Goal: Task Accomplishment & Management: Complete application form

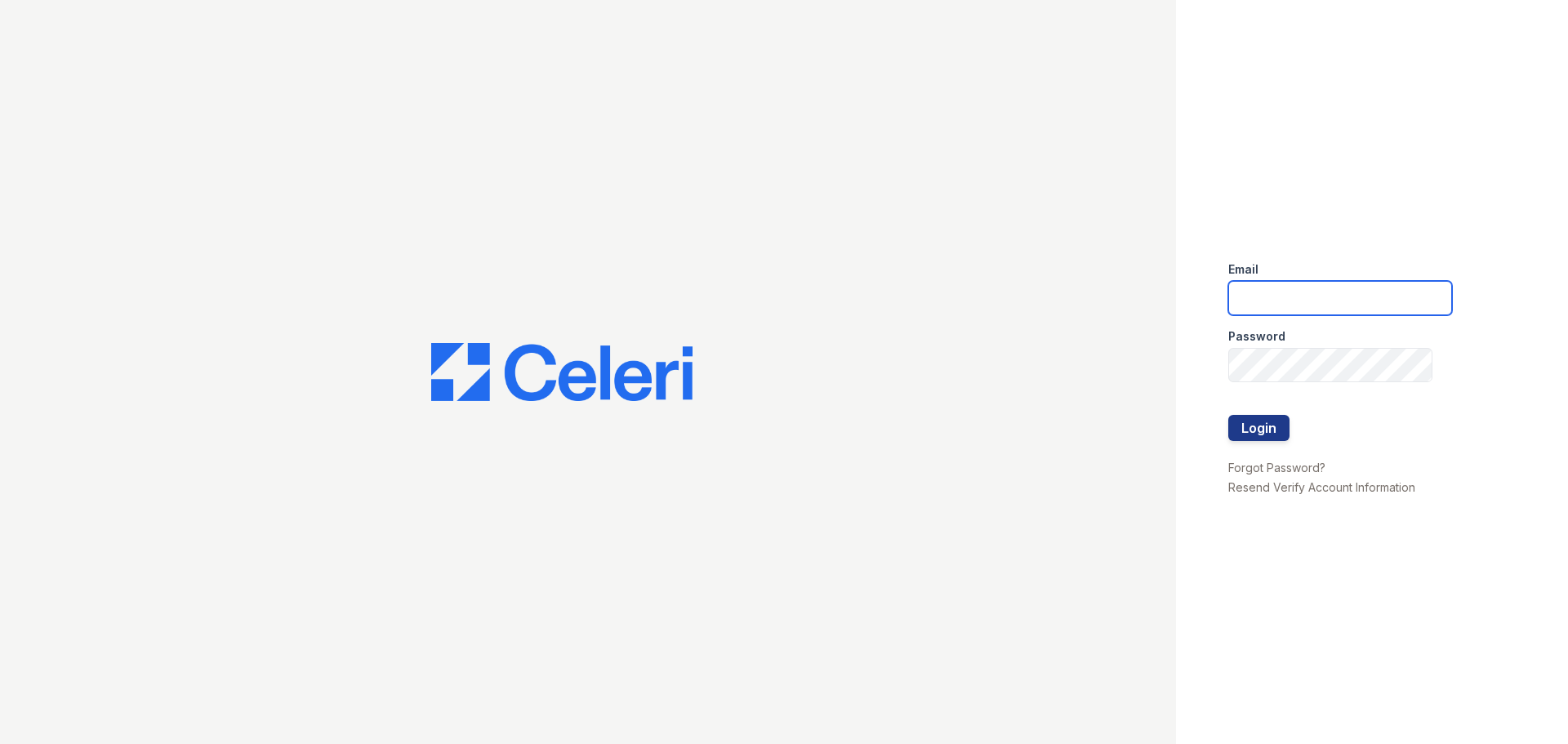
click at [1308, 295] on input "email" at bounding box center [1340, 298] width 224 height 34
click at [1228, 415] on button "Login" at bounding box center [1259, 428] width 62 height 27
type input "treillo@mmgmgt.com"
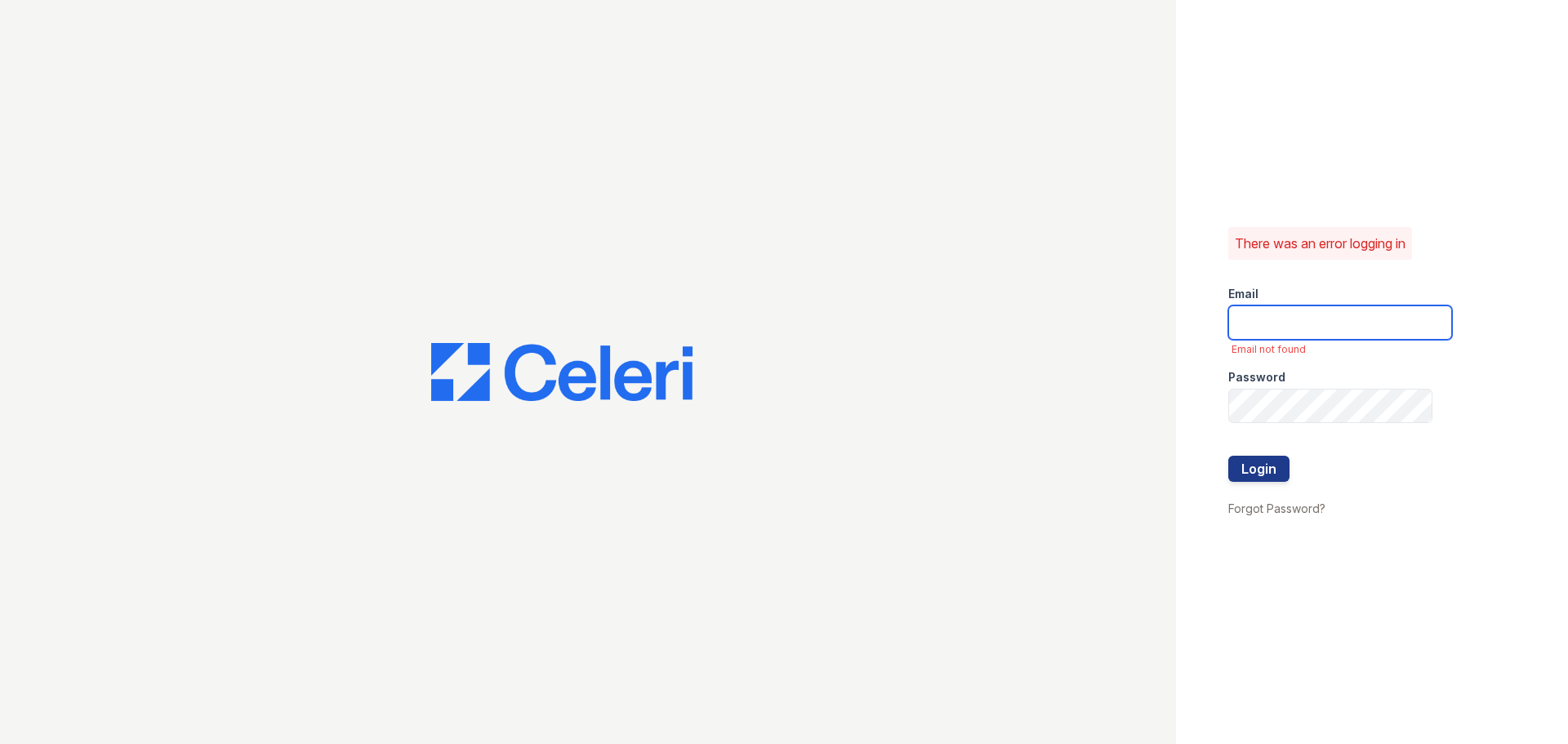
click at [1313, 319] on input "email" at bounding box center [1340, 323] width 224 height 34
type input "2011"
click at [1228, 456] on button "Login" at bounding box center [1259, 469] width 62 height 27
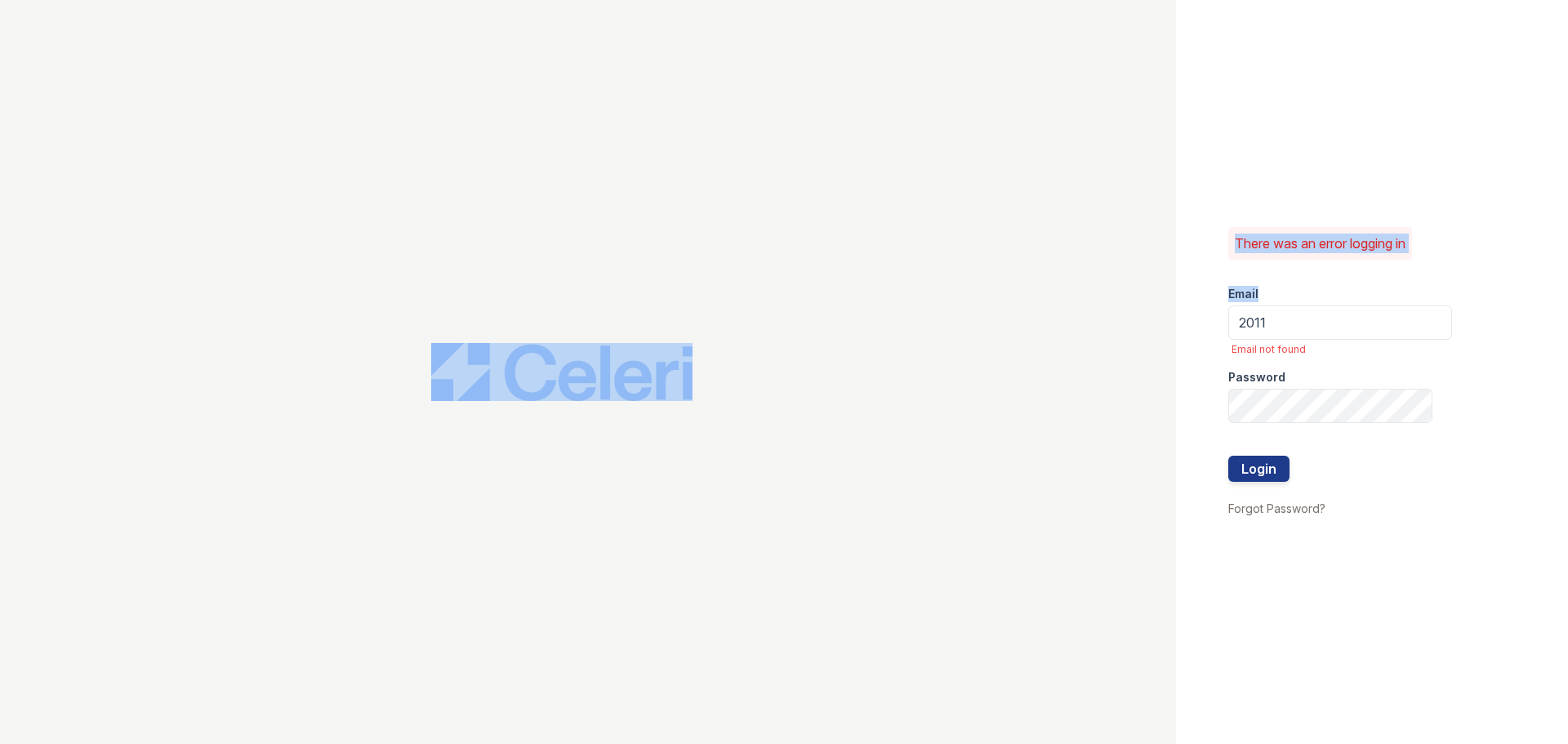
drag, startPoint x: 1305, startPoint y: 341, endPoint x: 983, endPoint y: 342, distance: 322.0
click at [983, 342] on div "There was an error logging in Email 2011 Email not found Password Login Forgot …" at bounding box center [784, 372] width 1568 height 744
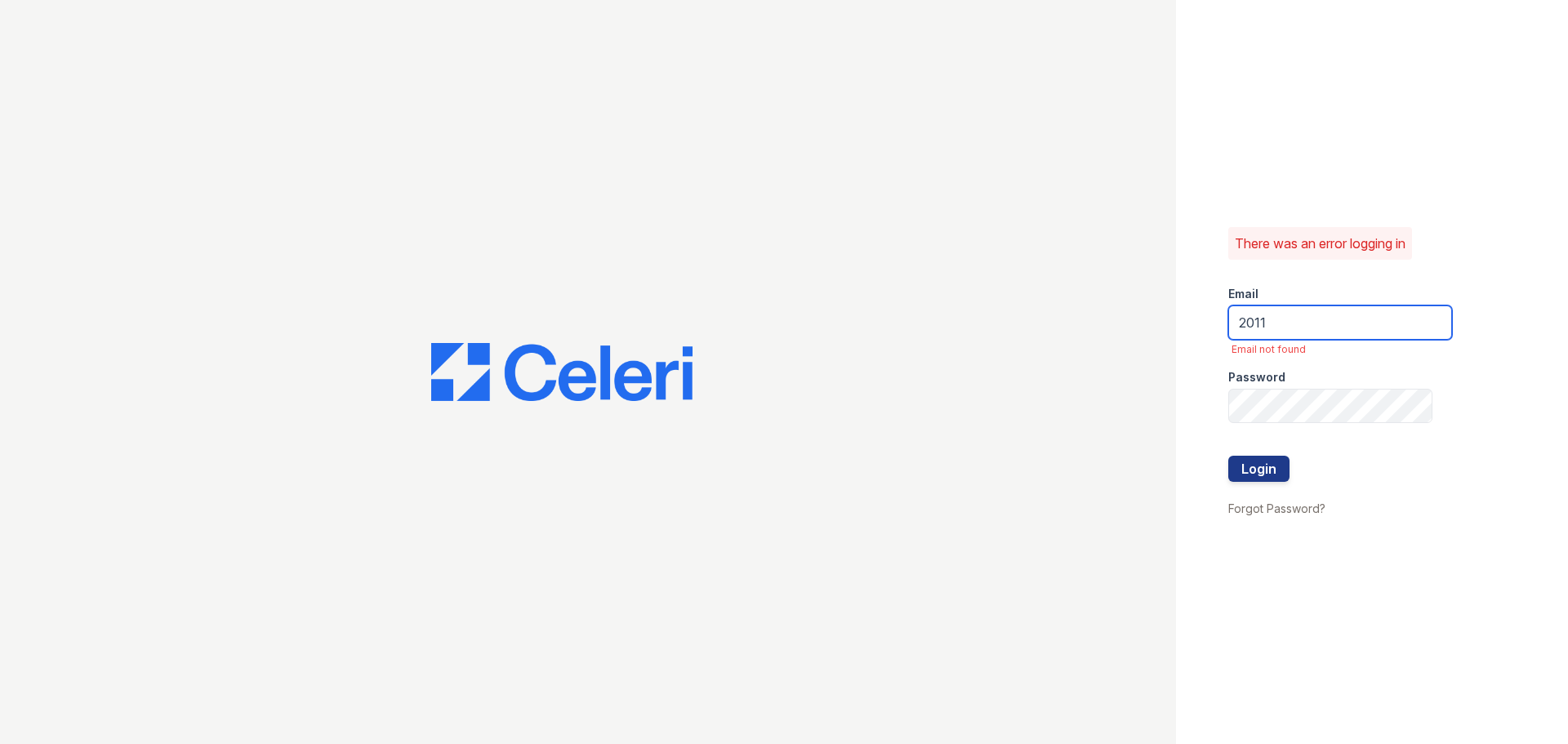
drag, startPoint x: 1314, startPoint y: 324, endPoint x: 876, endPoint y: 297, distance: 438.8
click at [878, 300] on div "There was an error logging in Email 2011 Email not found Password Login Forgot …" at bounding box center [784, 372] width 1568 height 744
type input "treillo@mmgmgt.com"
click at [1264, 467] on button "Login" at bounding box center [1259, 469] width 62 height 27
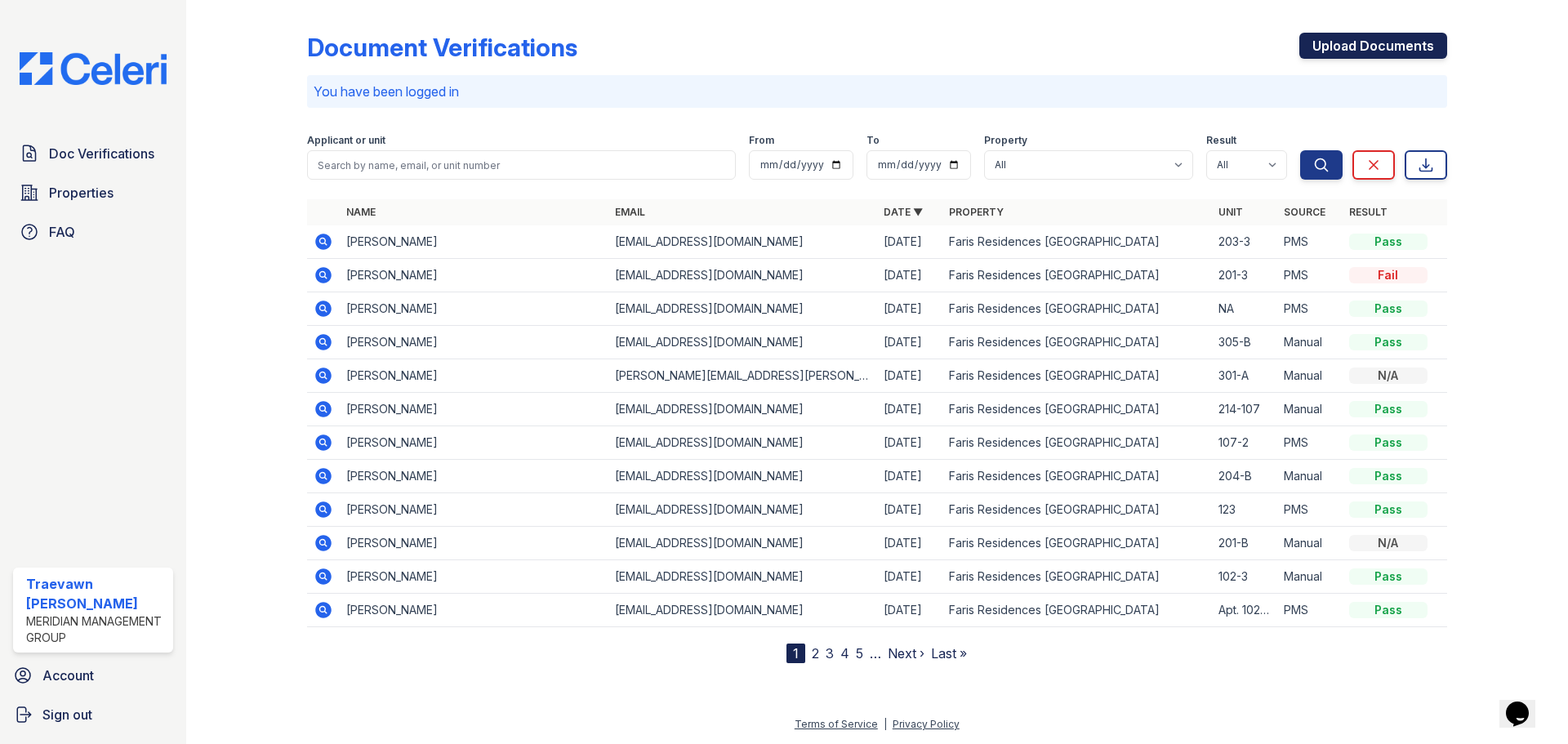
click at [1394, 52] on link "Upload Documents" at bounding box center [1373, 45] width 148 height 27
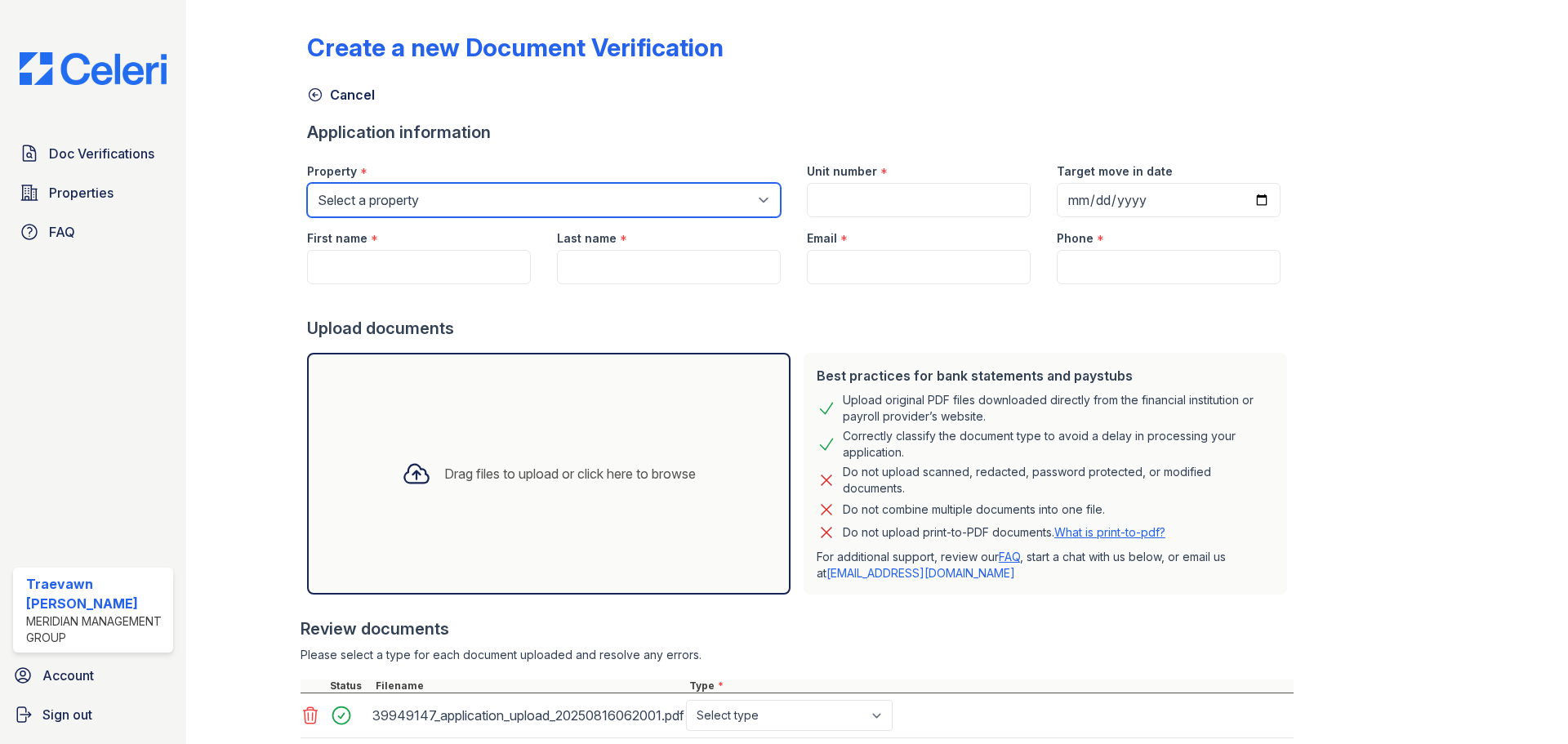
drag, startPoint x: 398, startPoint y: 184, endPoint x: 405, endPoint y: 194, distance: 12.2
click at [398, 183] on select "Select a property Faris Residences Goose Creek Faris Residences Moncks Corner" at bounding box center [544, 200] width 474 height 34
click at [307, 183] on select "Select a property Faris Residences Goose Creek Faris Residences Moncks Corner" at bounding box center [544, 200] width 474 height 34
click at [503, 200] on select "Select a property Faris Residences Goose Creek Faris Residences Moncks Corner" at bounding box center [544, 200] width 474 height 34
select select "651"
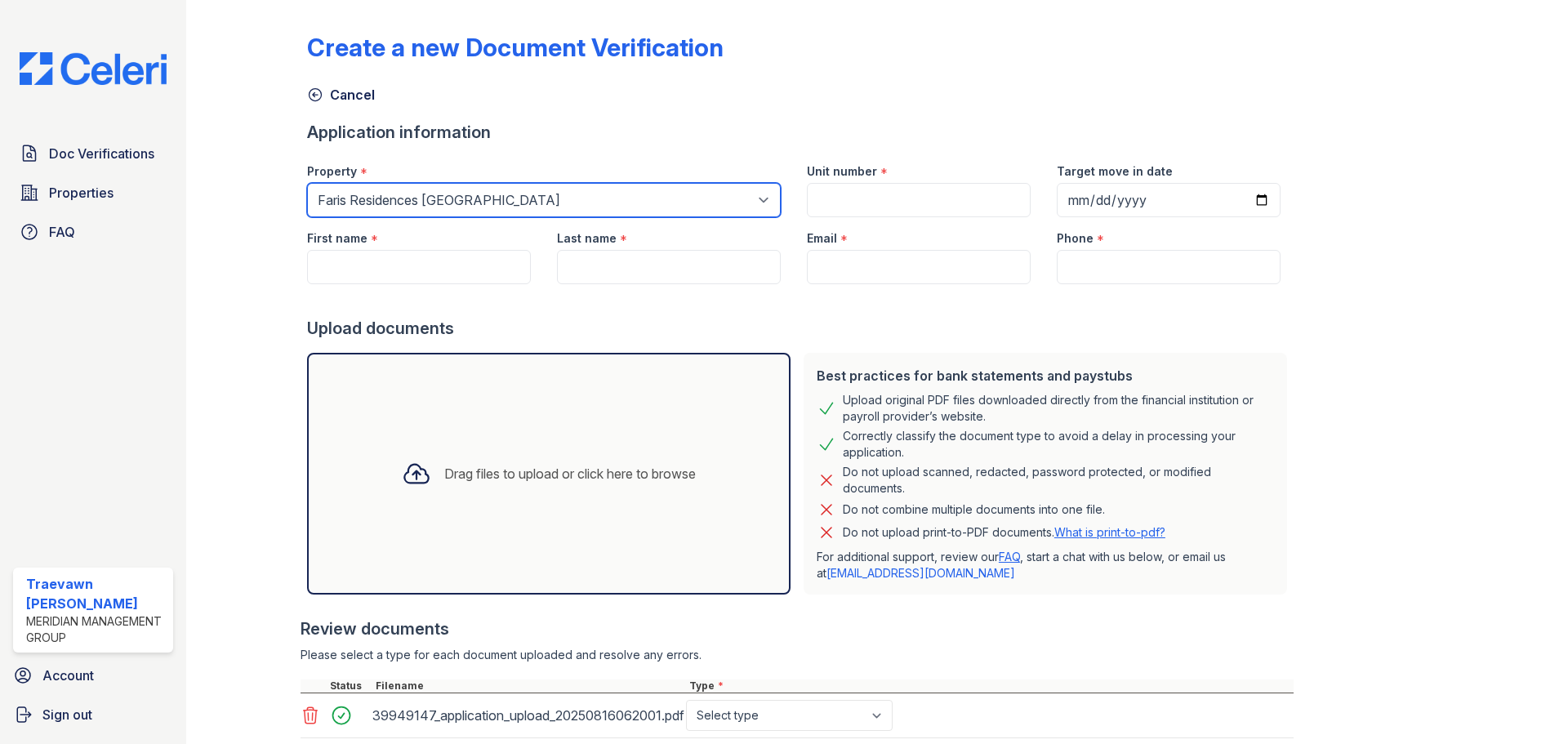
click at [307, 183] on select "Select a property Faris Residences Goose Creek Faris Residences Moncks Corner" at bounding box center [544, 200] width 474 height 34
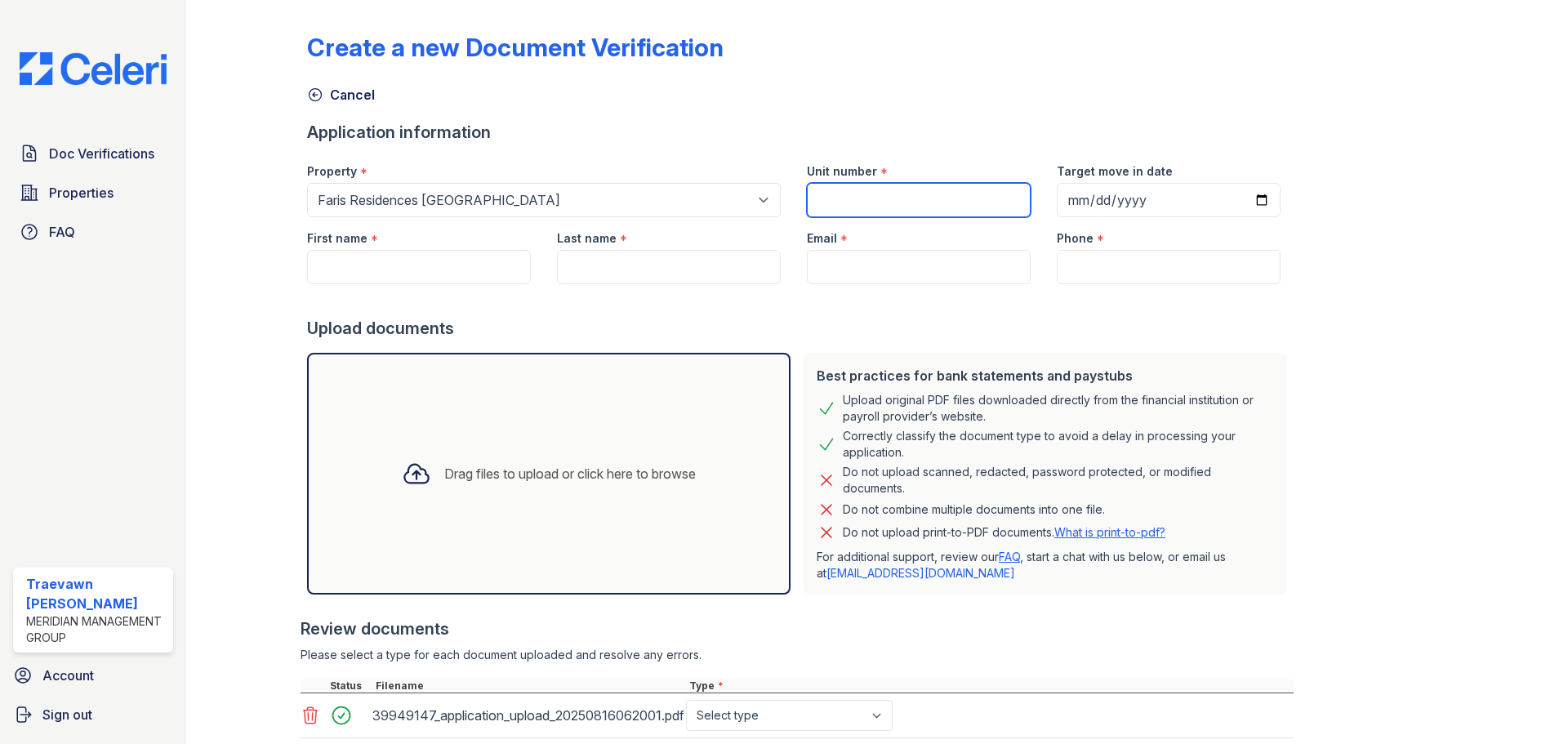
click at [846, 194] on input "Unit number" at bounding box center [919, 200] width 224 height 34
type input "208-104"
click at [1108, 215] on input "Target move in date" at bounding box center [1169, 200] width 224 height 34
type input "2025-09-02"
click at [377, 265] on input "First name" at bounding box center [419, 267] width 224 height 34
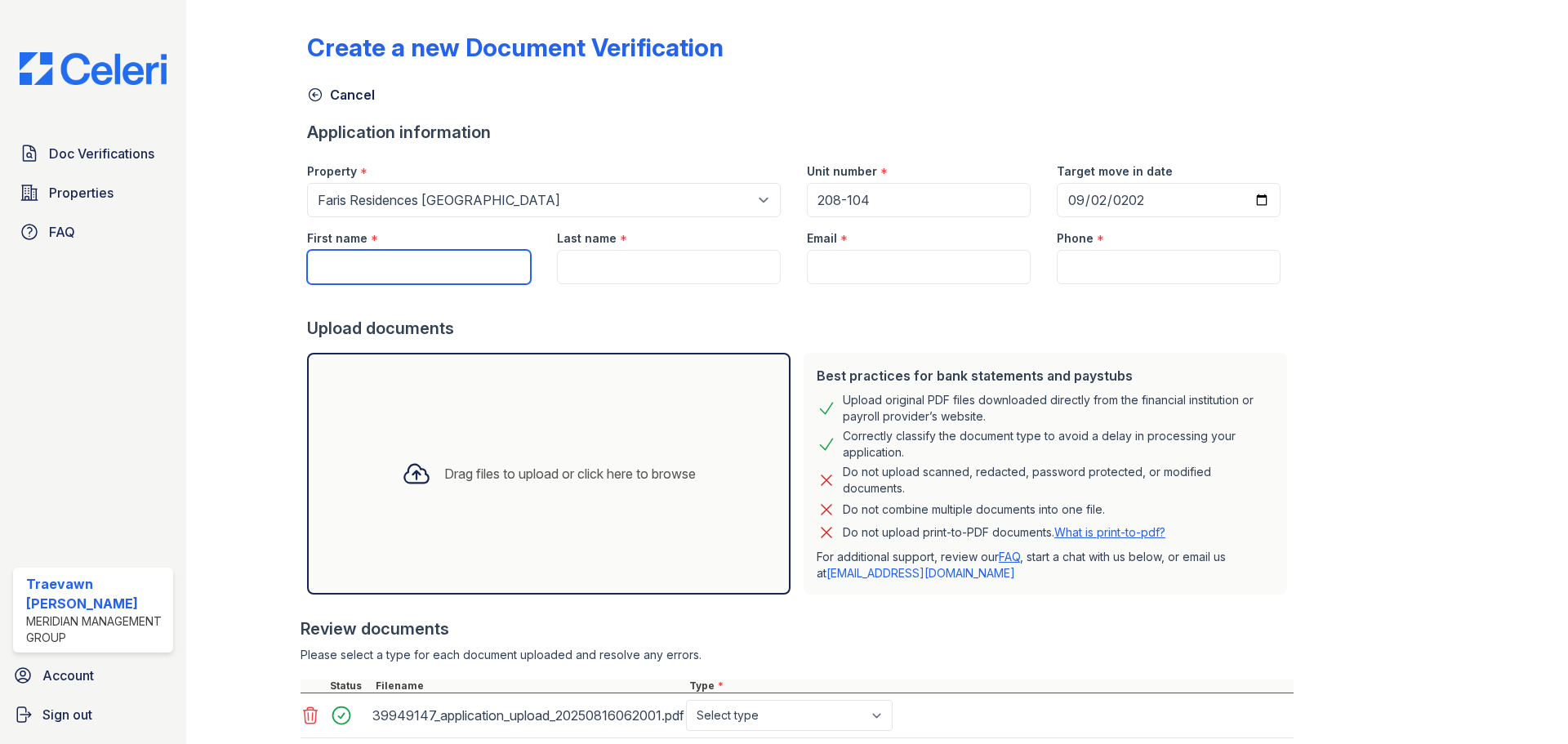
click at [412, 267] on input "First name" at bounding box center [419, 267] width 224 height 34
paste input "Latisha"
type input "Latisha"
drag, startPoint x: 638, startPoint y: 285, endPoint x: 634, endPoint y: 277, distance: 8.9
click at [636, 282] on form "Application information Property * Select a property Faris Residences Goose Cre…" at bounding box center [800, 481] width 987 height 722
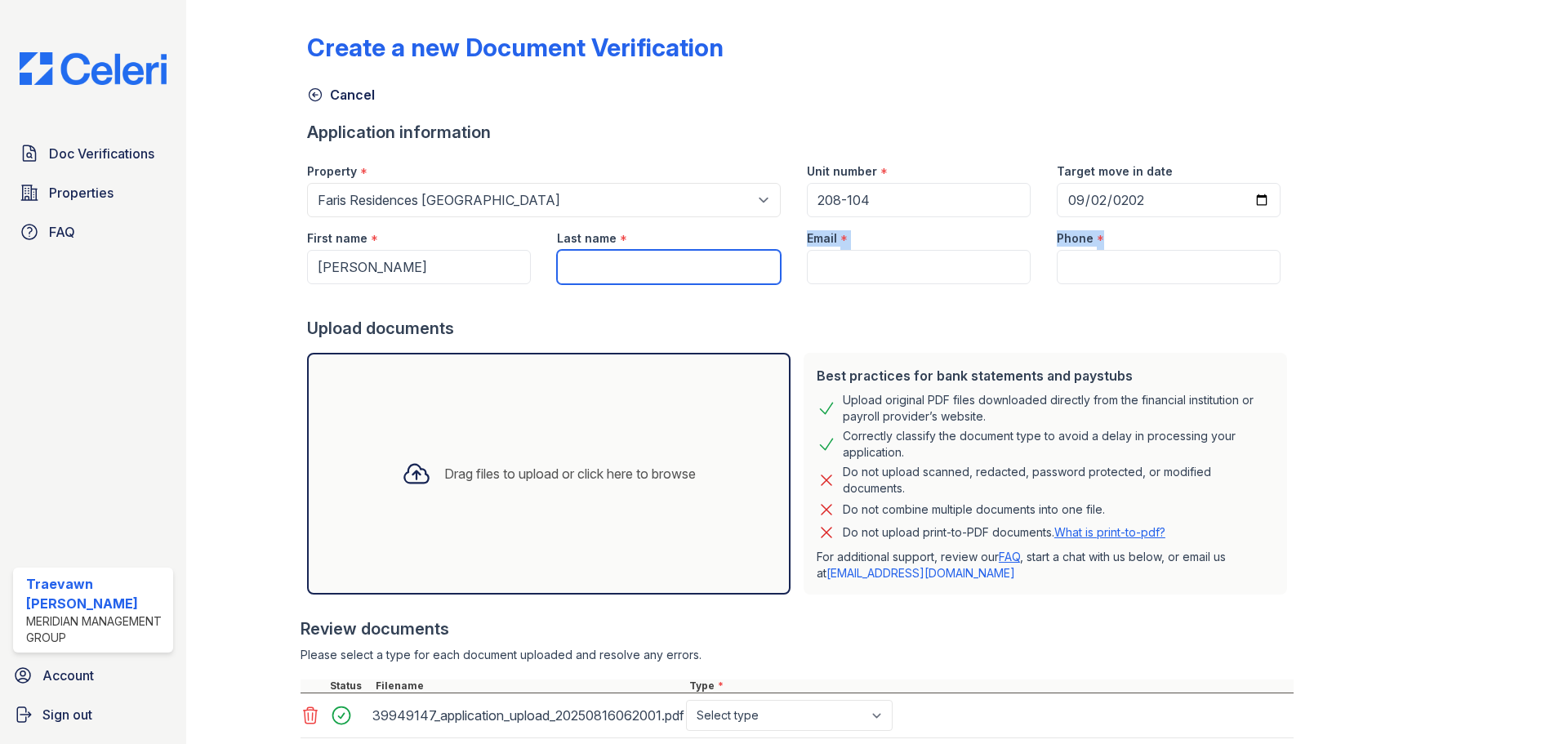
click at [634, 277] on input "Last name" at bounding box center [669, 267] width 224 height 34
click at [634, 275] on input "Last name" at bounding box center [669, 267] width 224 height 34
paste input "Faulk"
type input "Faulk"
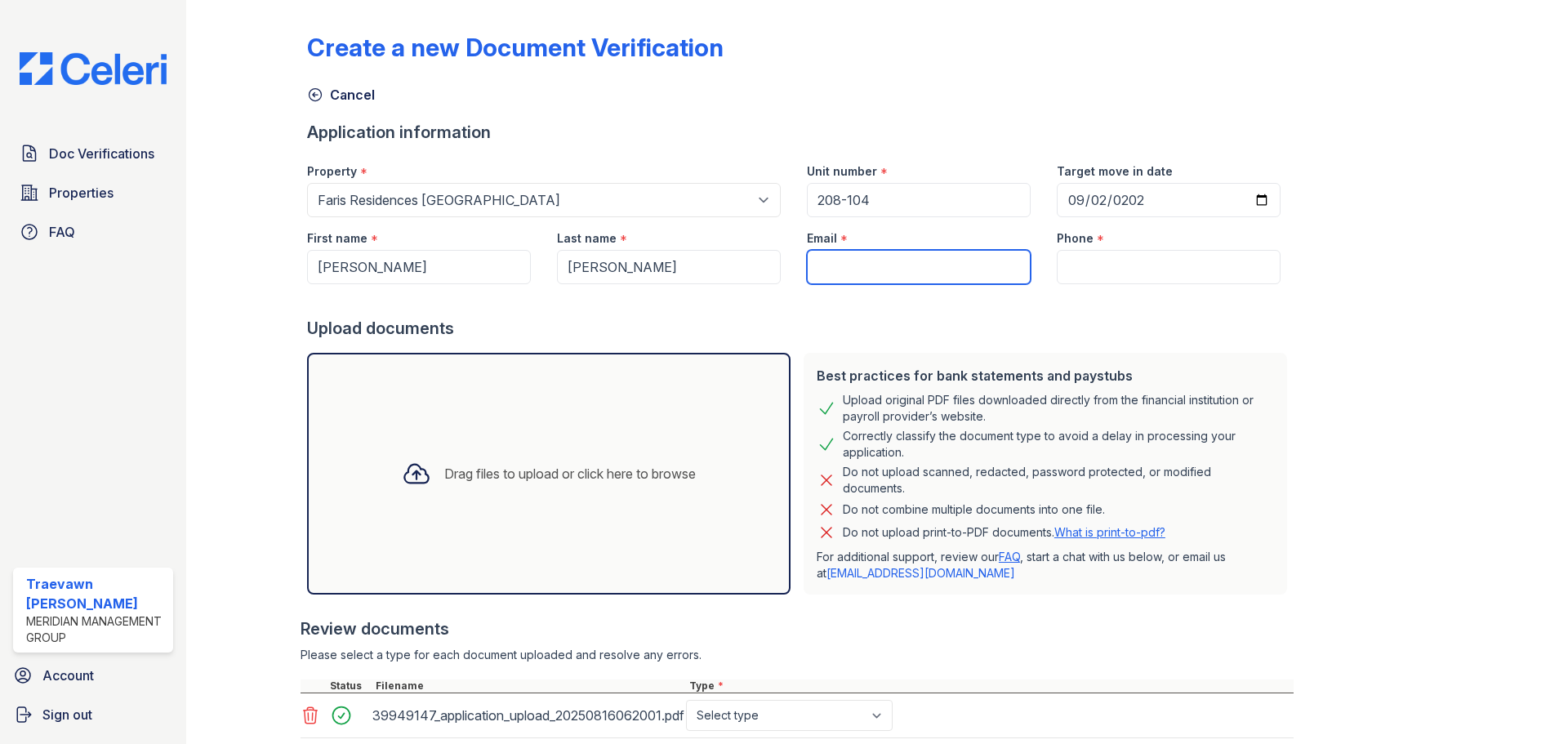
click at [856, 269] on input "Email" at bounding box center [919, 267] width 224 height 34
paste input "latishaboone78@gmail.com"
type input "latishaboone78@gmail.com"
drag, startPoint x: 1180, startPoint y: 289, endPoint x: 1172, endPoint y: 289, distance: 8.0
click at [1175, 289] on div at bounding box center [800, 301] width 987 height 33
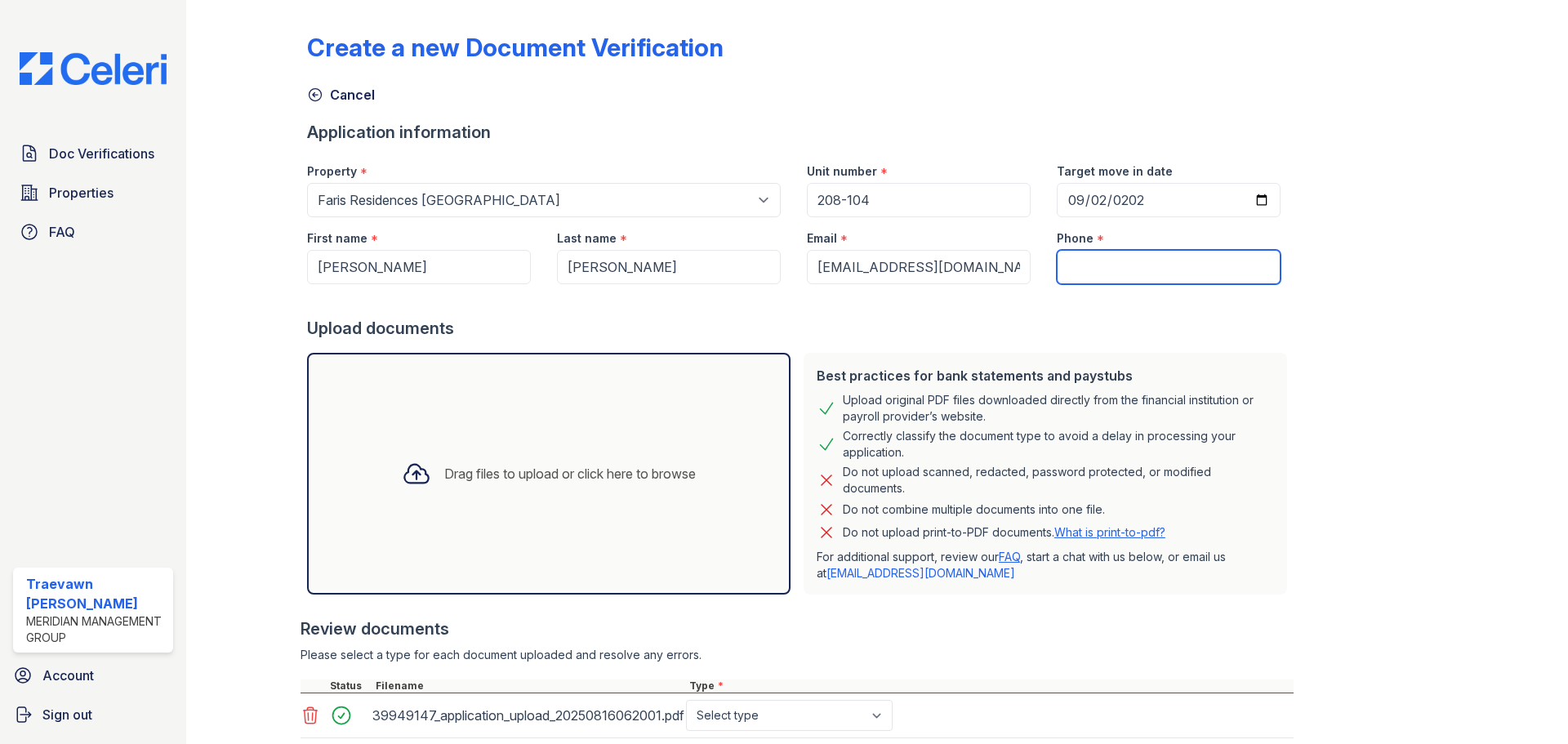
click at [1143, 274] on input "Phone" at bounding box center [1169, 267] width 224 height 34
paste input "757) 605-8318"
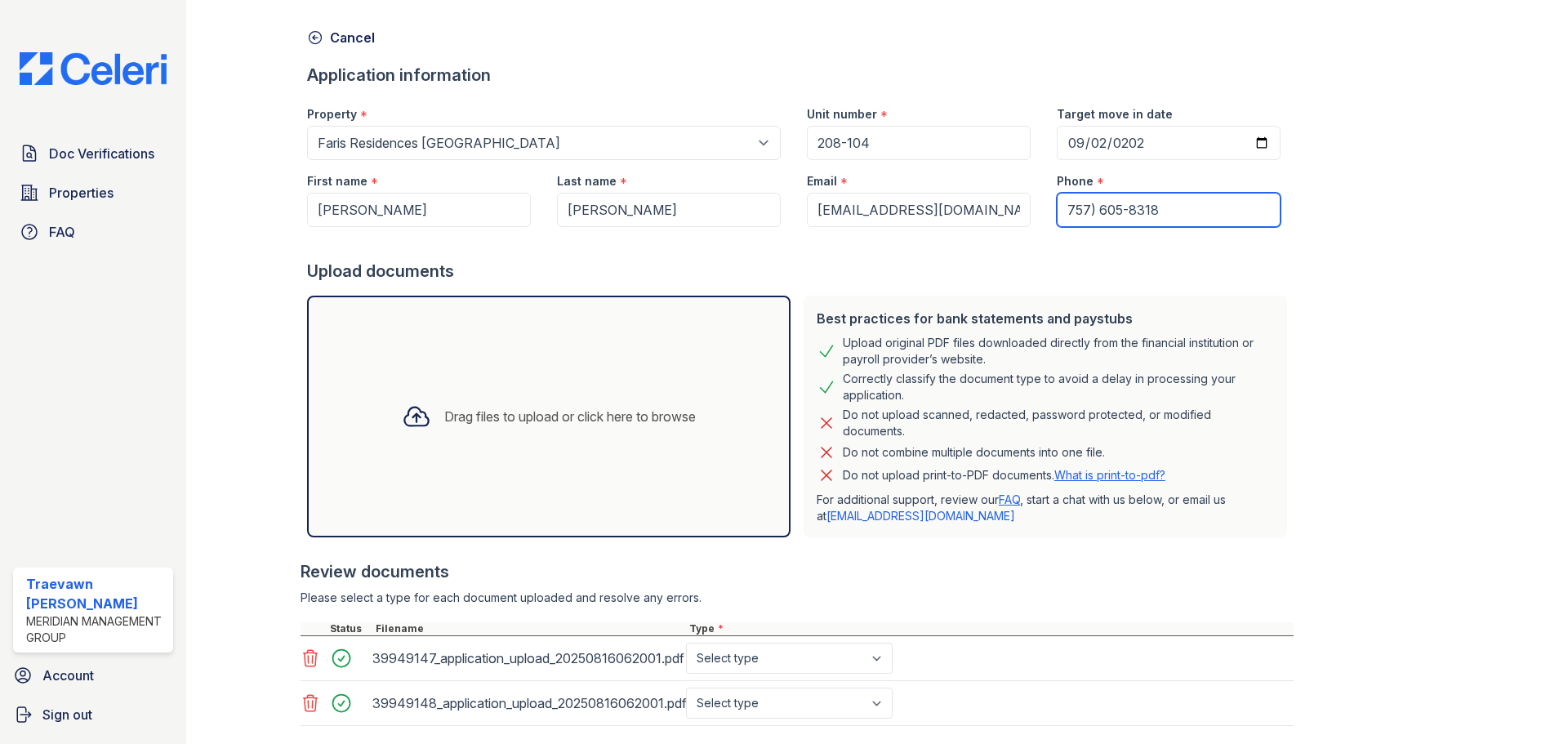
scroll to position [153, 0]
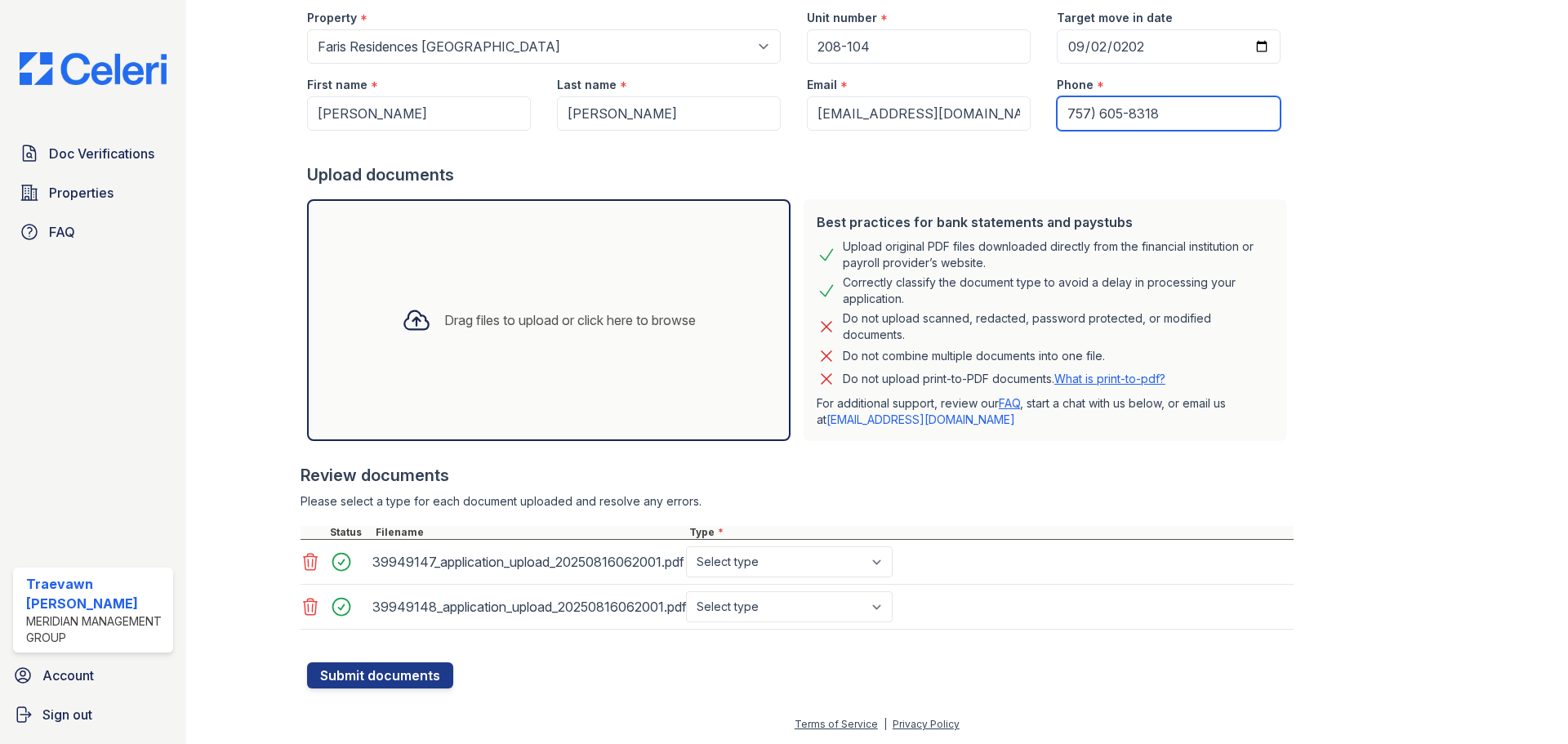
type input "757) 605-8318"
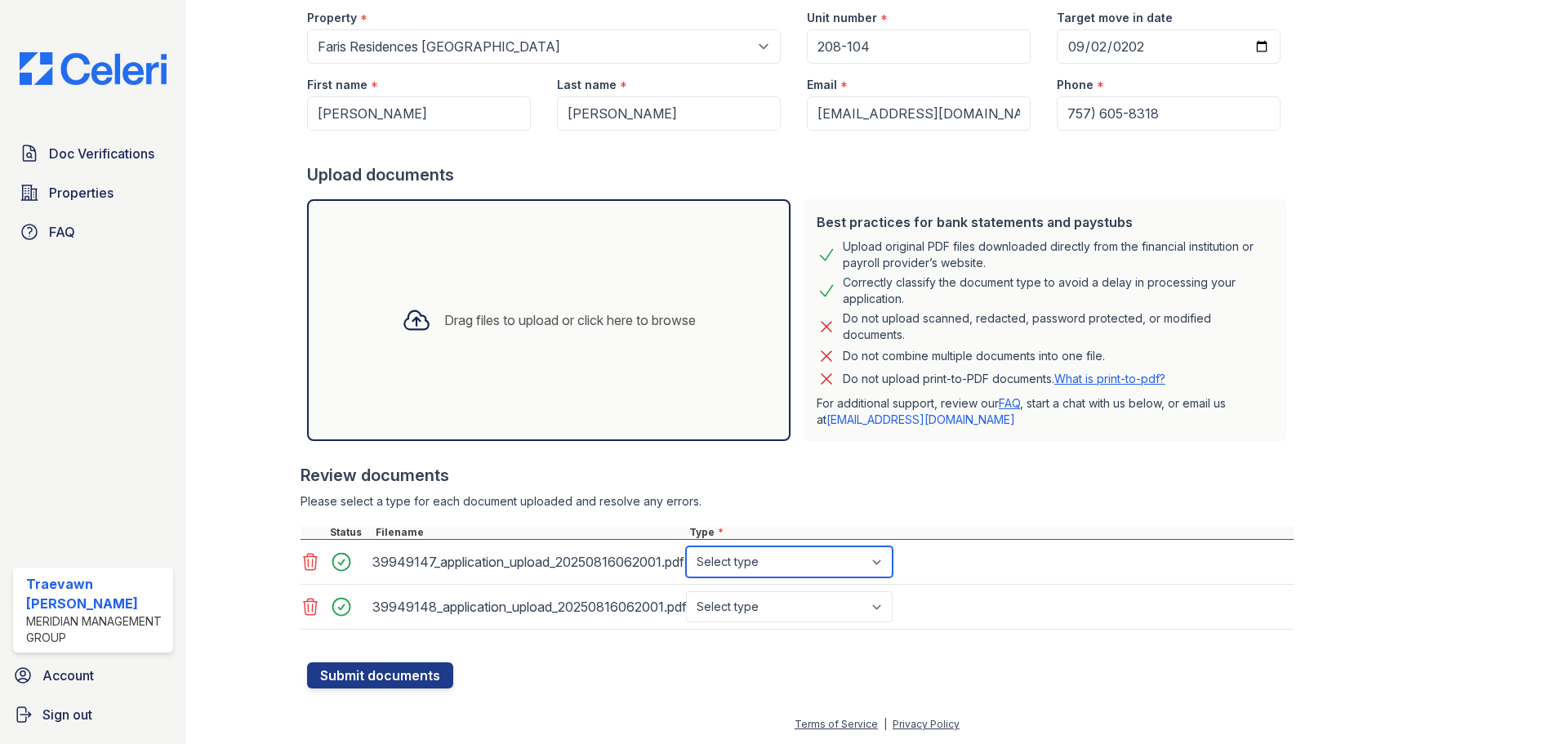
click at [740, 567] on select "Select type Paystub Bank Statement Offer Letter Tax Documents Benefit Award Let…" at bounding box center [789, 562] width 206 height 31
select select "paystub"
click at [686, 547] on select "Select type Paystub Bank Statement Offer Letter Tax Documents Benefit Award Let…" at bounding box center [789, 562] width 206 height 31
click at [754, 599] on select "Select type Paystub Bank Statement Offer Letter Tax Documents Benefit Award Let…" at bounding box center [789, 607] width 206 height 31
select select "paystub"
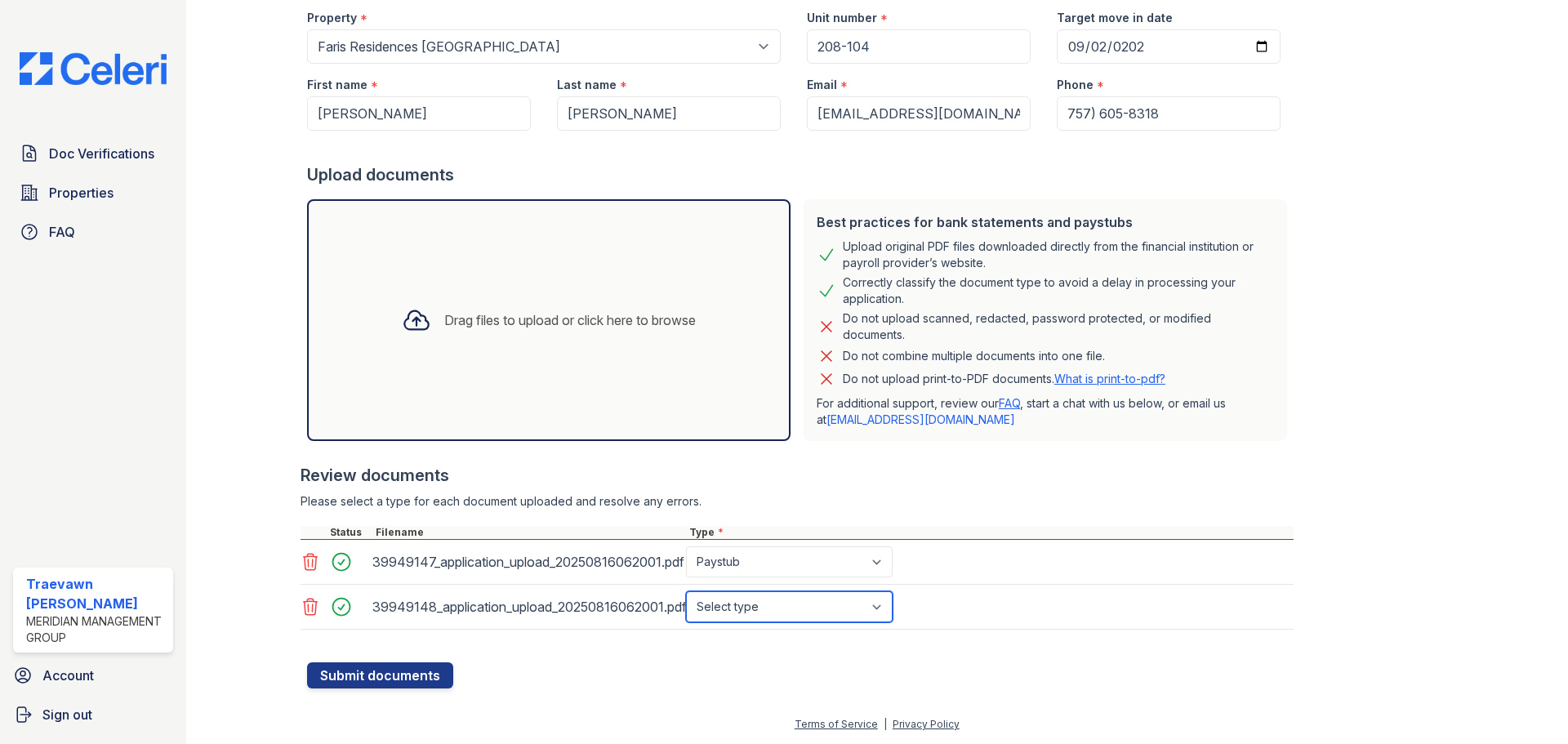
click at [686, 592] on select "Select type Paystub Bank Statement Offer Letter Tax Documents Benefit Award Let…" at bounding box center [789, 607] width 206 height 31
click at [376, 676] on button "Submit documents" at bounding box center [380, 676] width 146 height 27
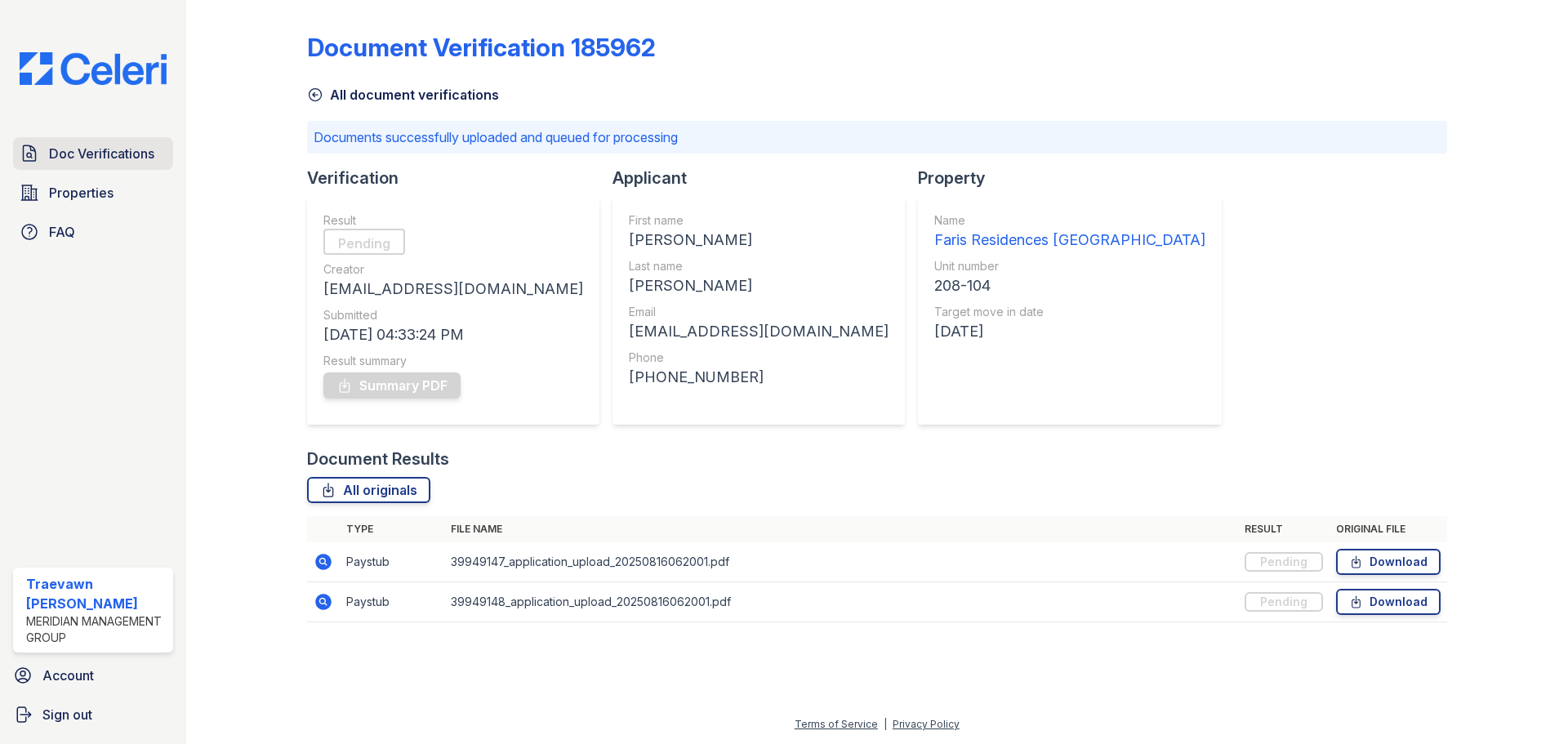
click at [108, 145] on span "Doc Verifications" at bounding box center [101, 153] width 105 height 20
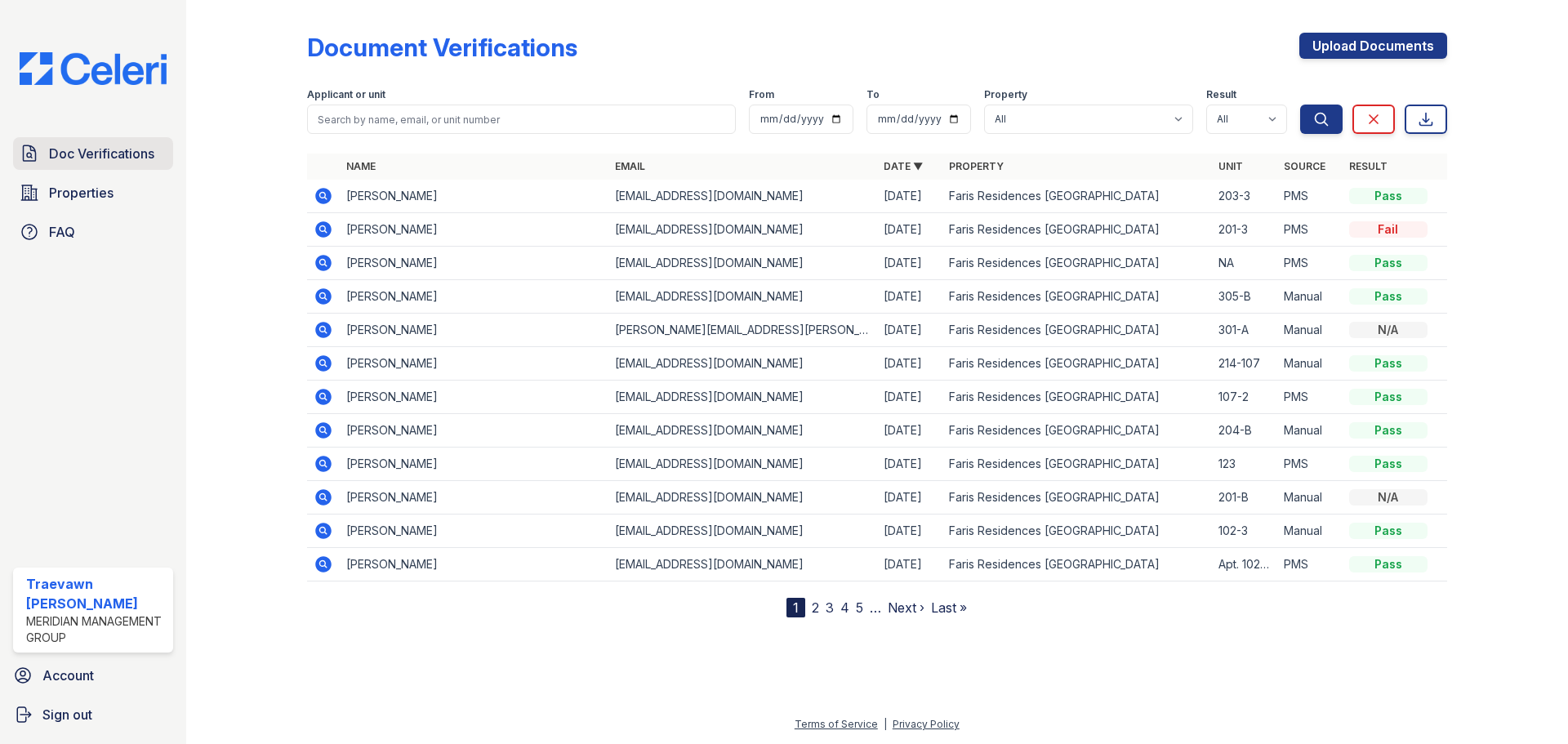
click at [72, 153] on span "Doc Verifications" at bounding box center [101, 153] width 105 height 20
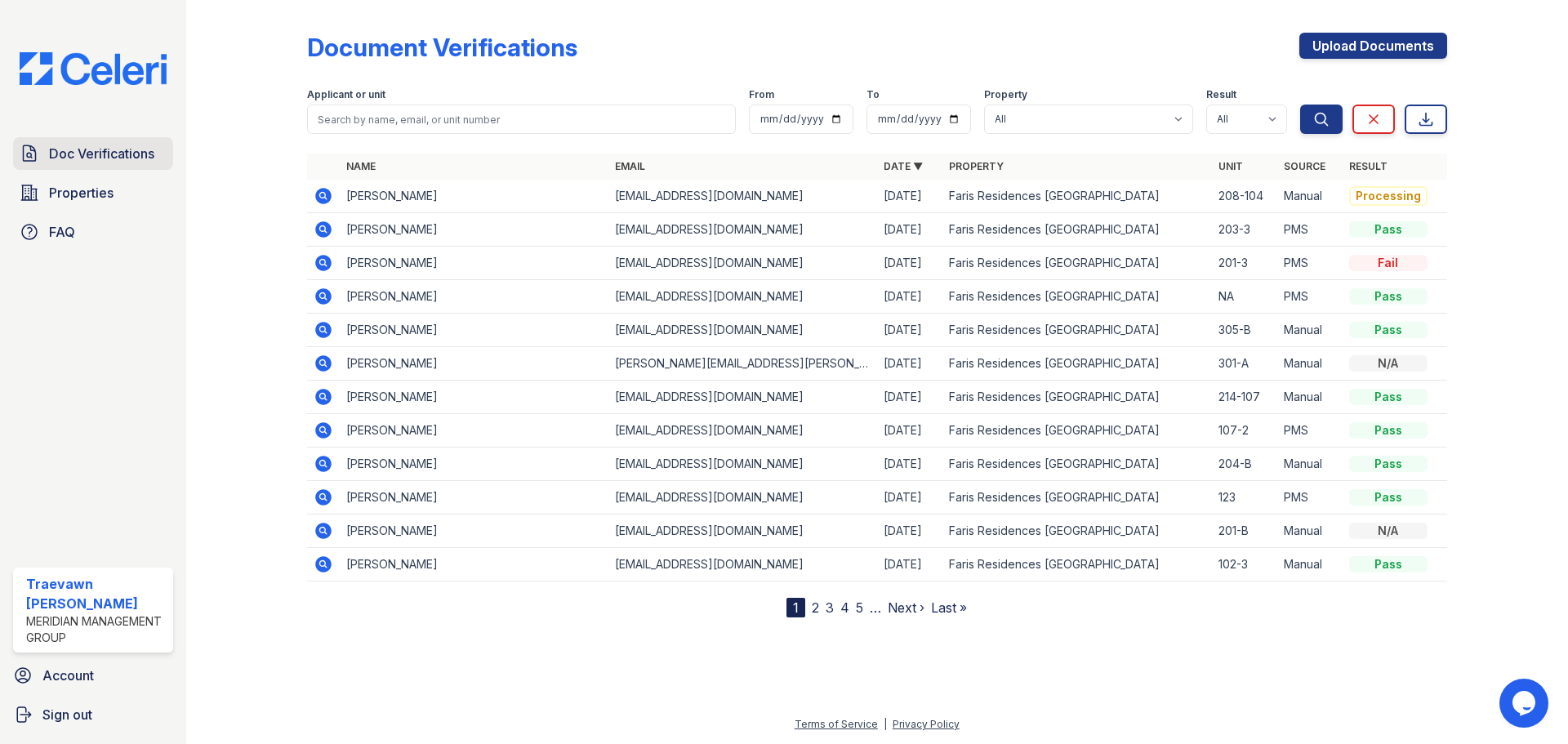
click at [90, 152] on span "Doc Verifications" at bounding box center [101, 153] width 105 height 20
click at [324, 199] on icon at bounding box center [323, 196] width 20 height 20
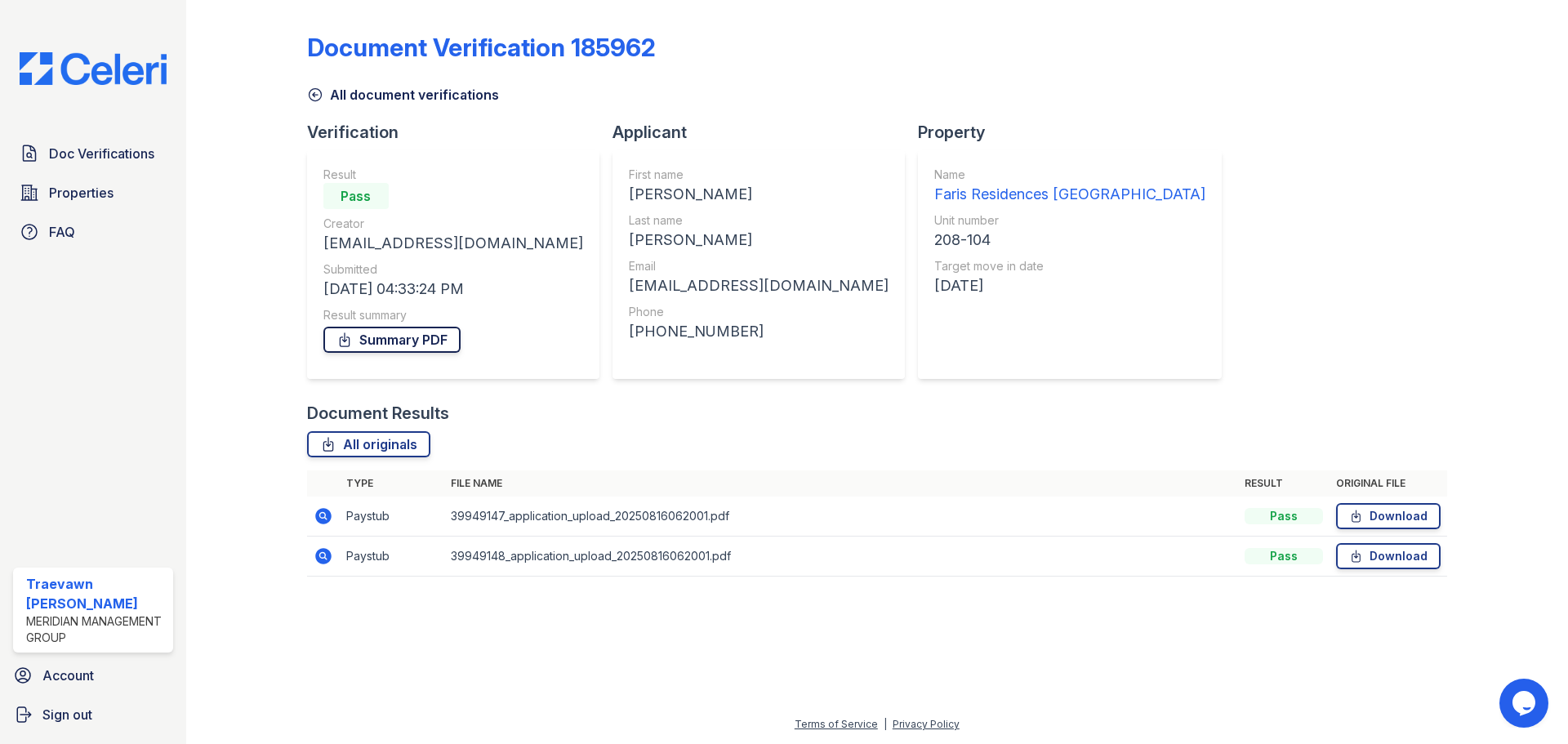
click at [393, 342] on link "Summary PDF" at bounding box center [392, 340] width 137 height 27
click at [64, 152] on span "Doc Verifications" at bounding box center [101, 153] width 105 height 20
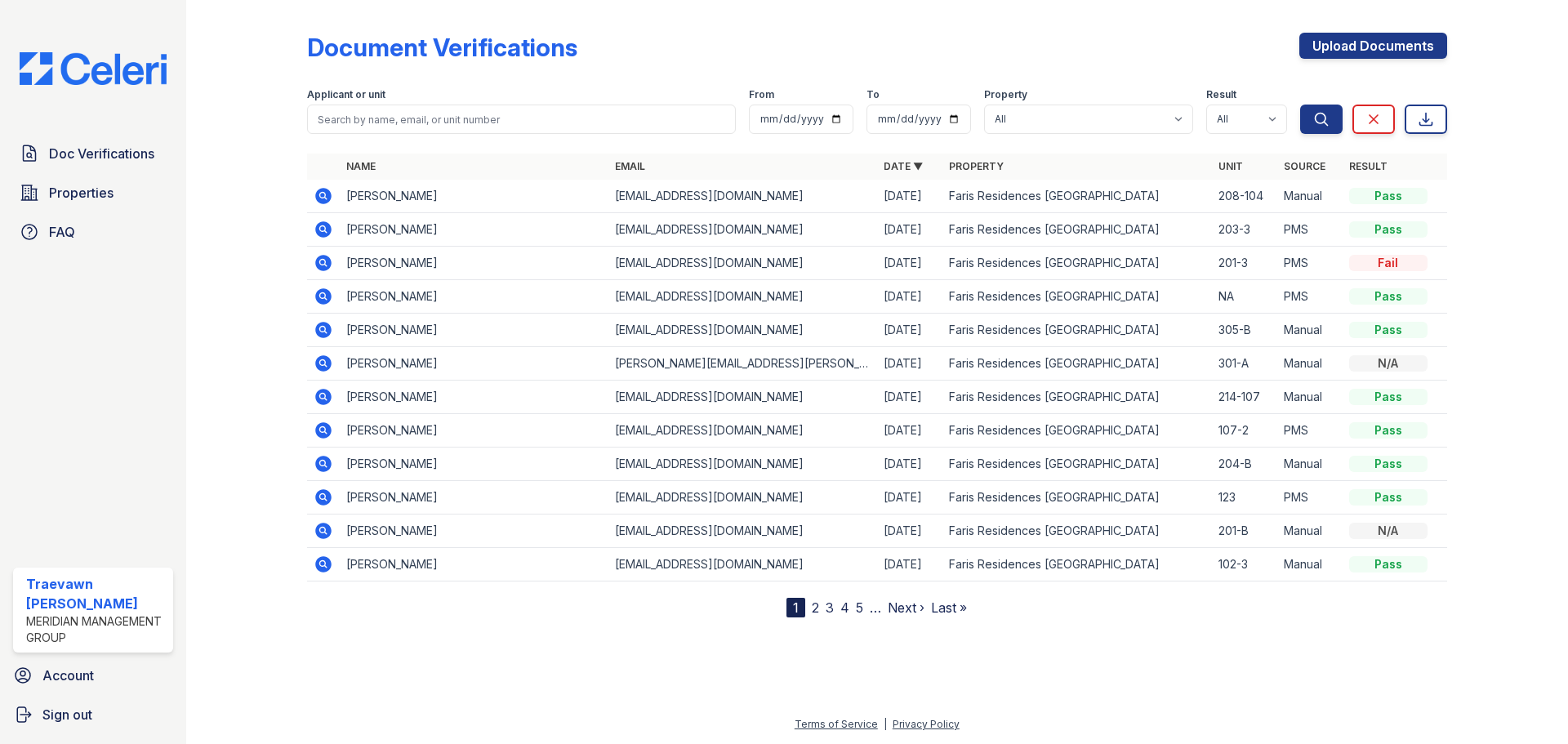
click at [318, 263] on icon at bounding box center [323, 263] width 16 height 16
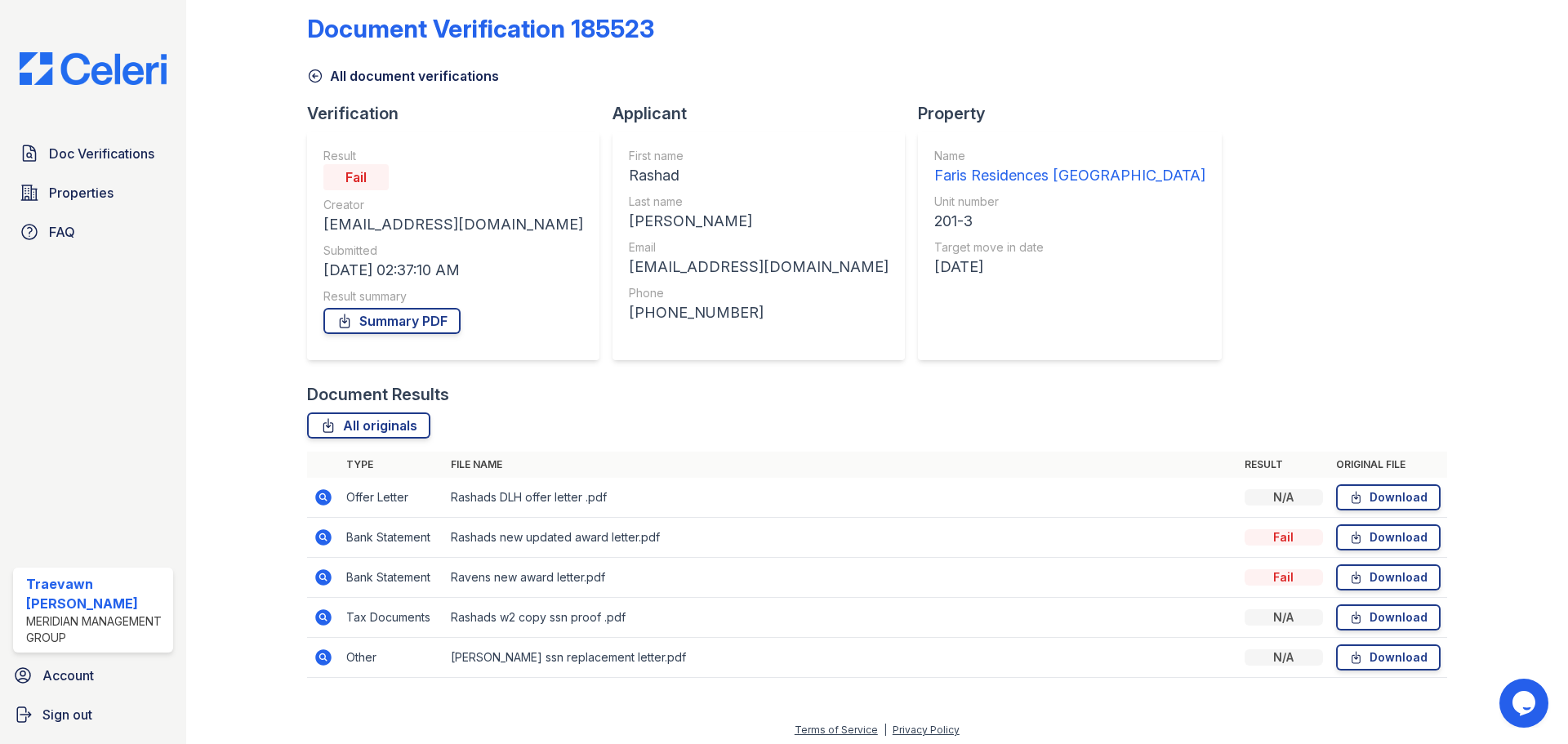
scroll to position [25, 0]
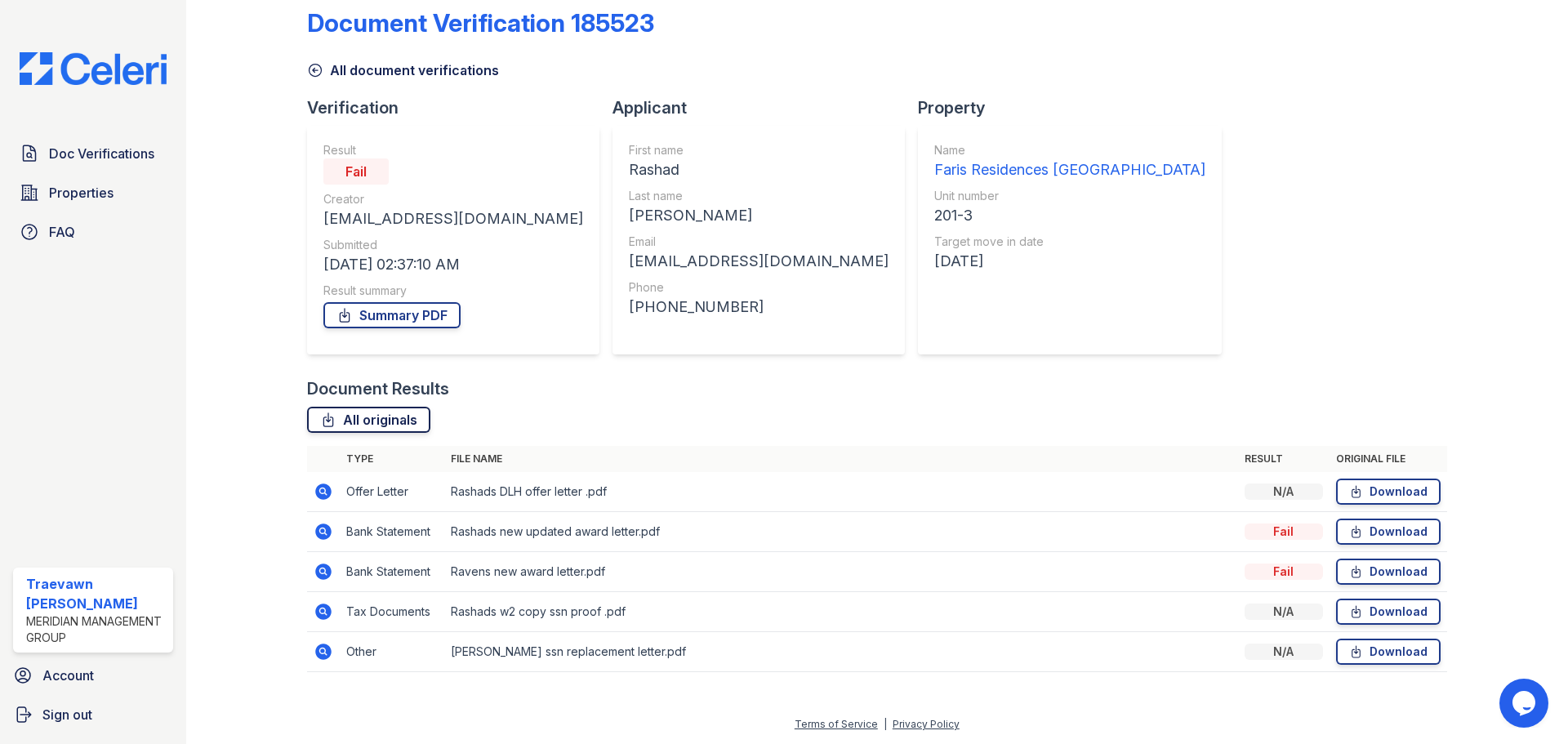
click at [385, 422] on link "All originals" at bounding box center [369, 420] width 123 height 27
click at [400, 420] on link "All originals" at bounding box center [369, 420] width 123 height 27
click at [1377, 490] on link "Download" at bounding box center [1388, 491] width 104 height 27
click at [322, 486] on icon at bounding box center [323, 491] width 16 height 16
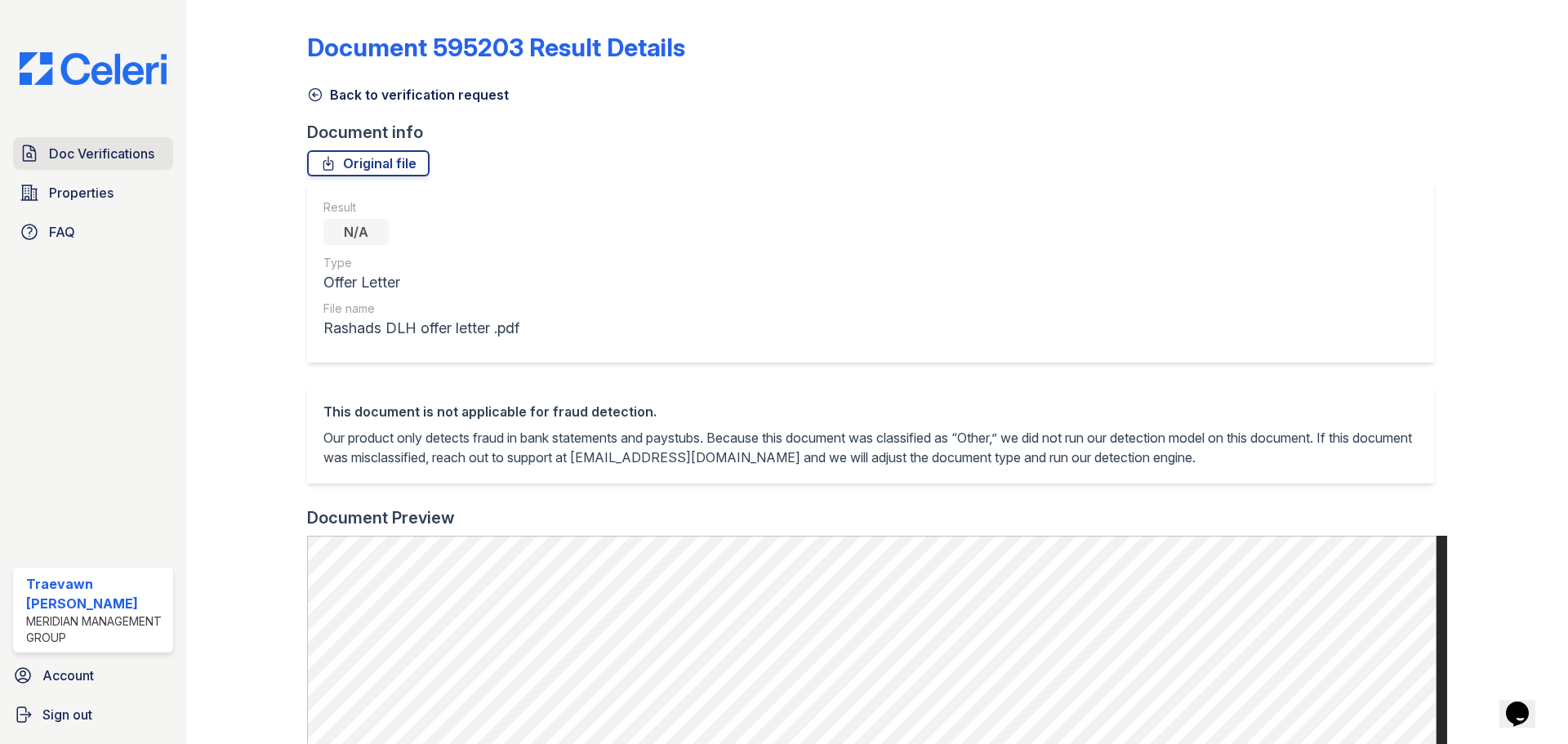
click at [80, 146] on span "Doc Verifications" at bounding box center [101, 153] width 105 height 20
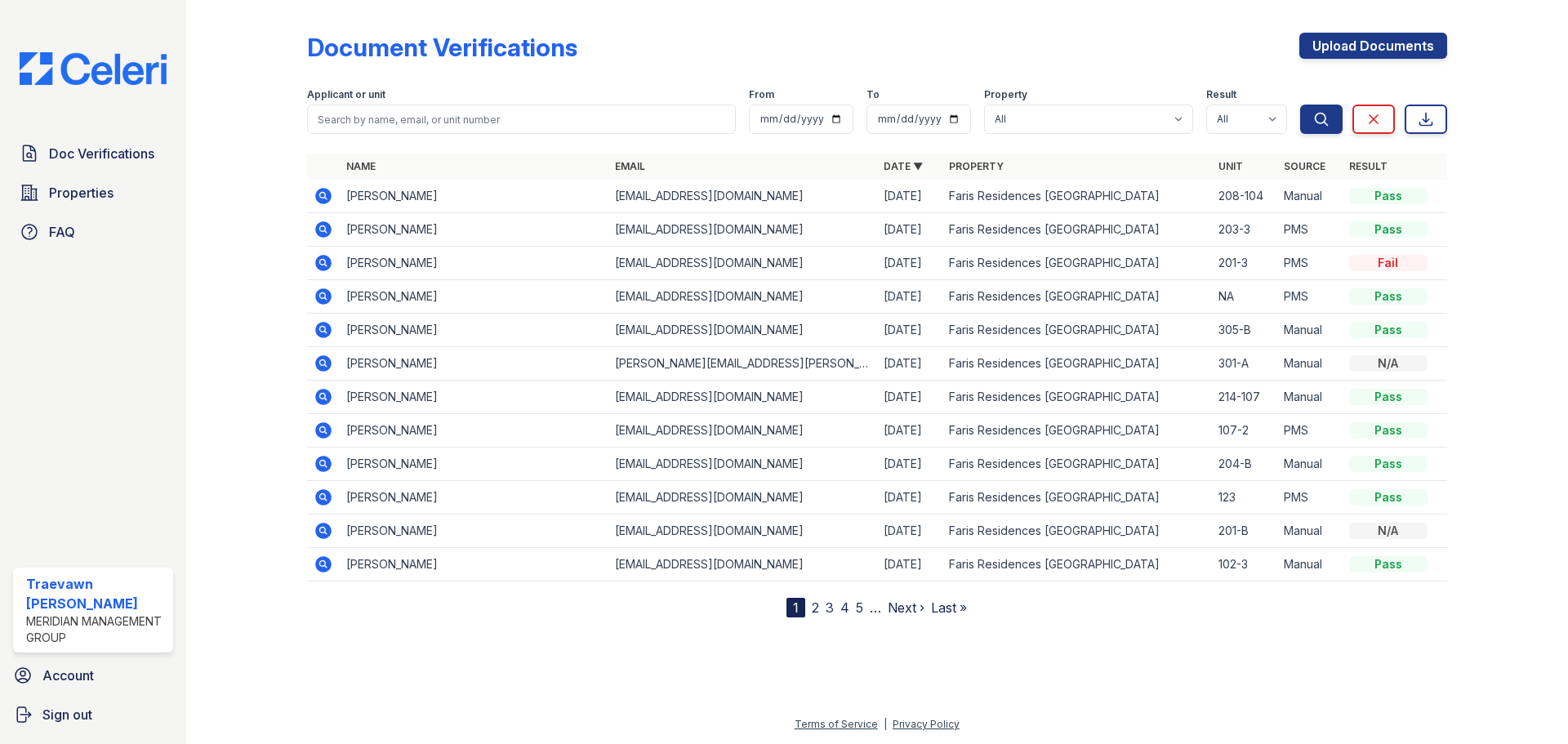
click at [324, 260] on icon at bounding box center [323, 263] width 20 height 20
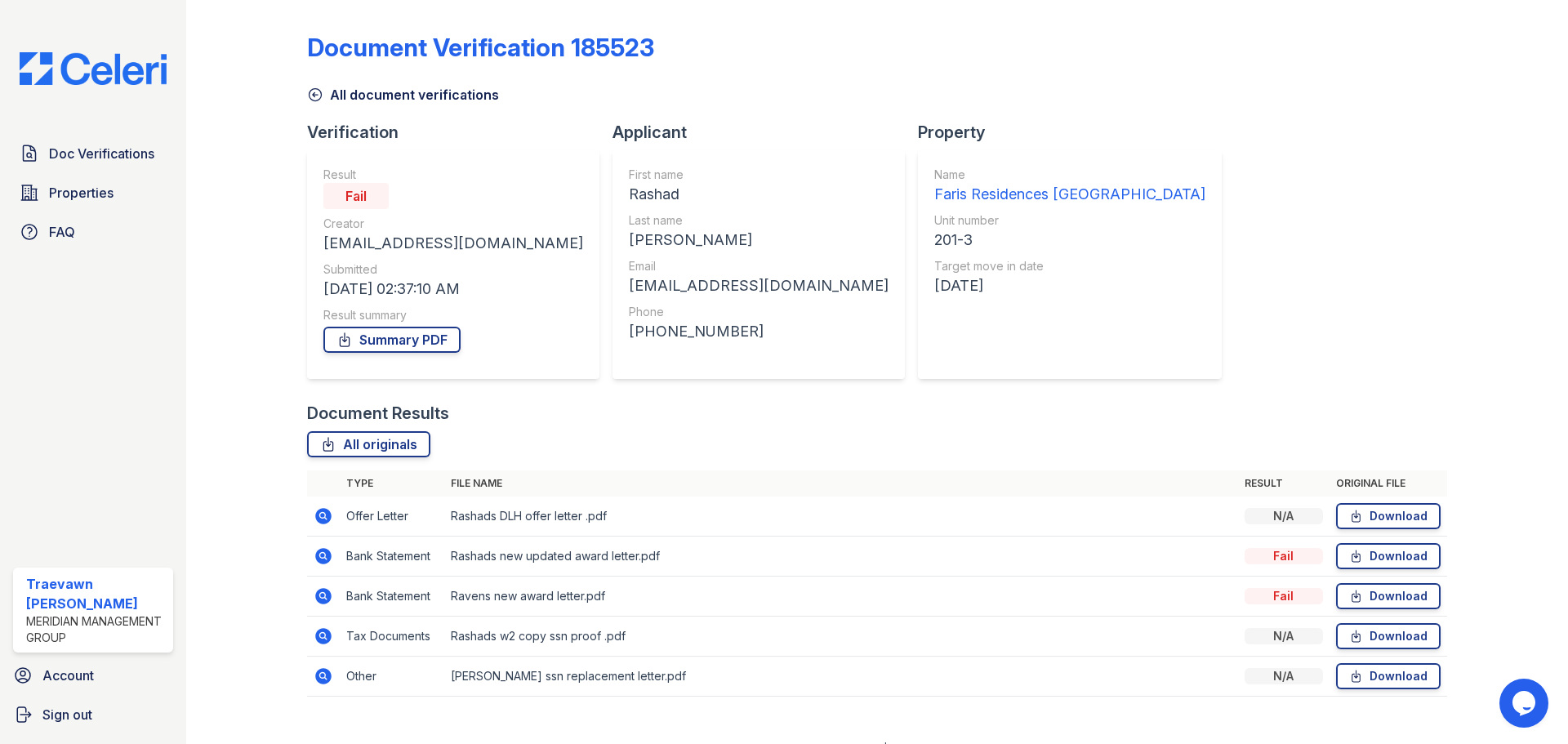
click at [322, 556] on icon at bounding box center [322, 555] width 4 height 4
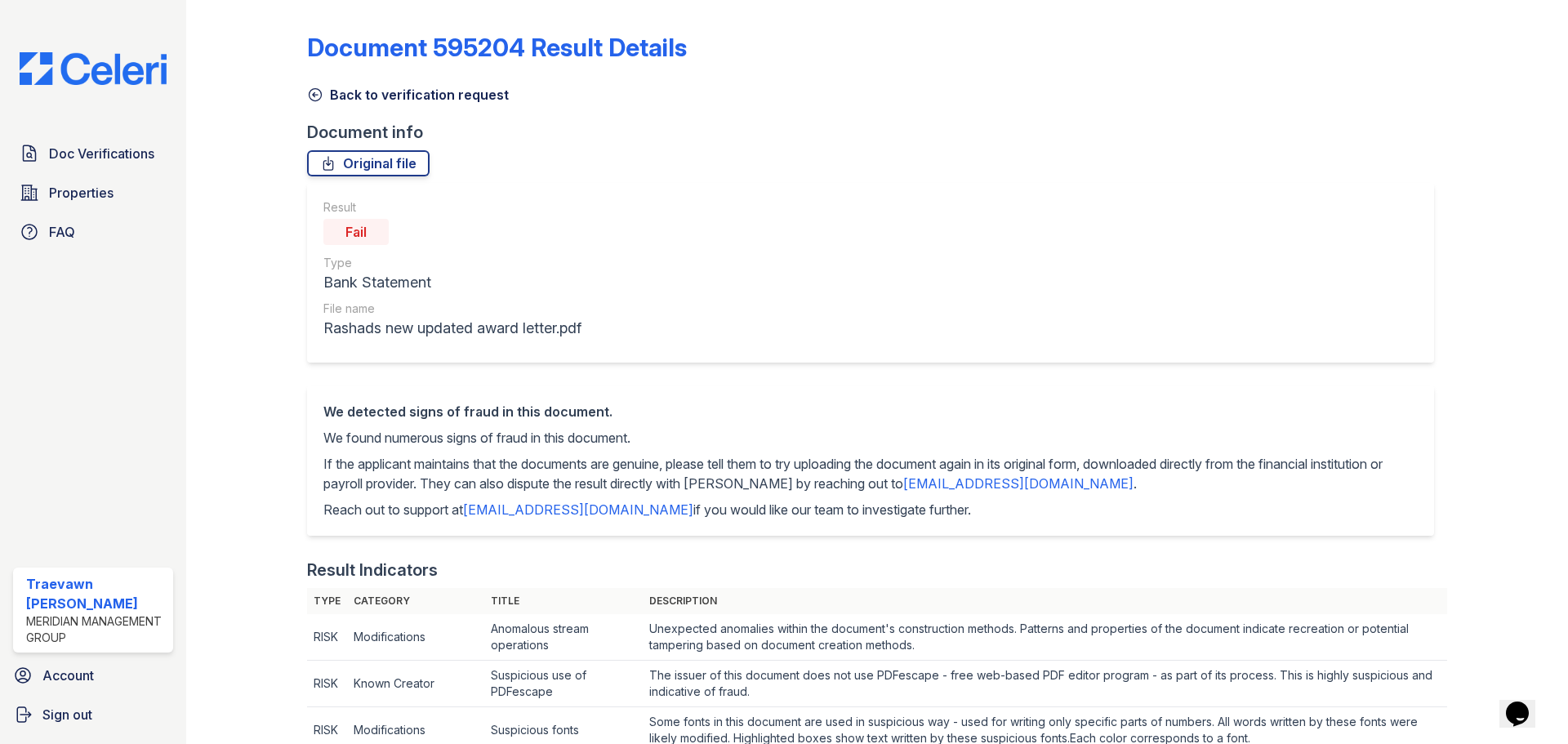
drag, startPoint x: 303, startPoint y: 234, endPoint x: 1126, endPoint y: 432, distance: 846.5
click at [894, 131] on div "Document info" at bounding box center [877, 132] width 1140 height 23
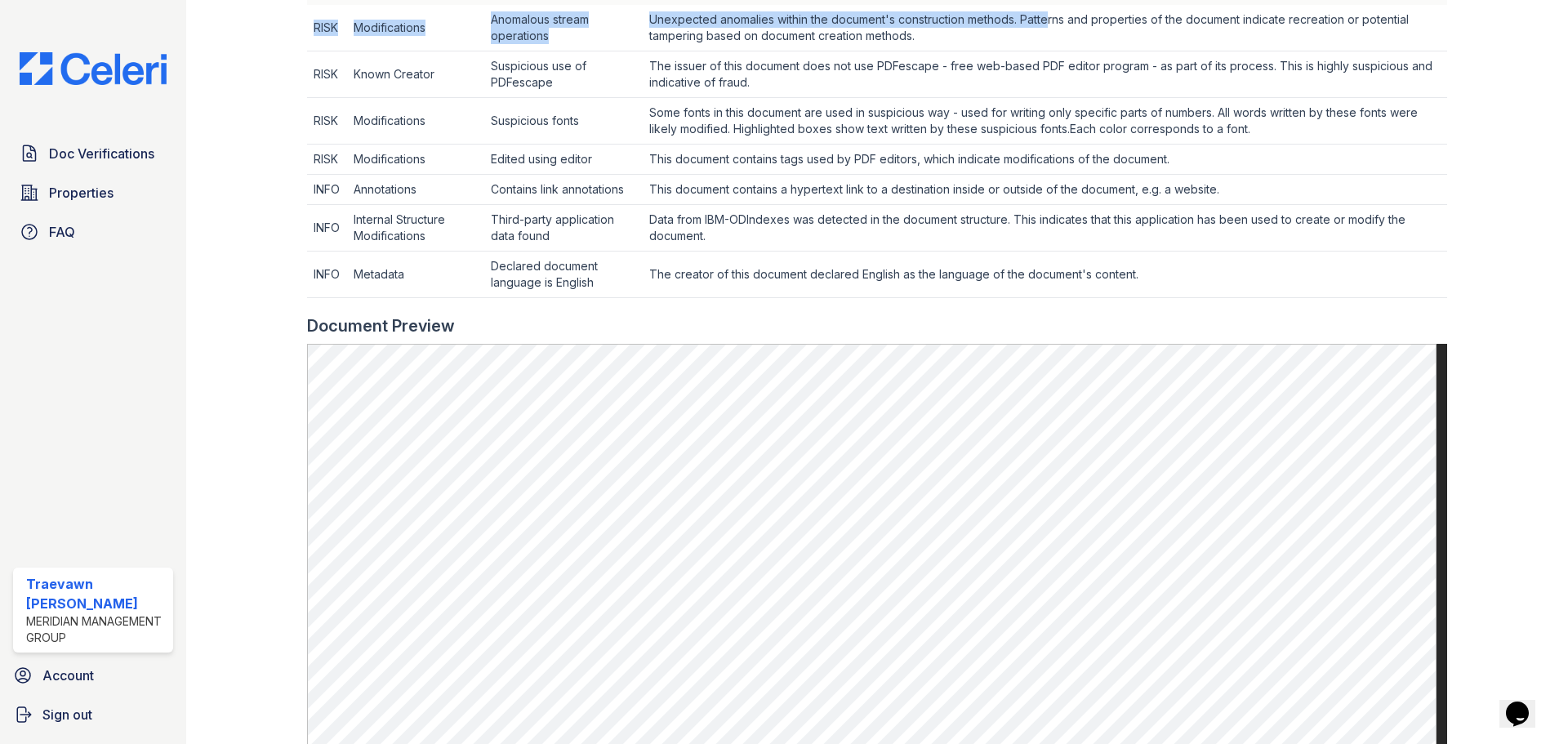
scroll to position [602, 0]
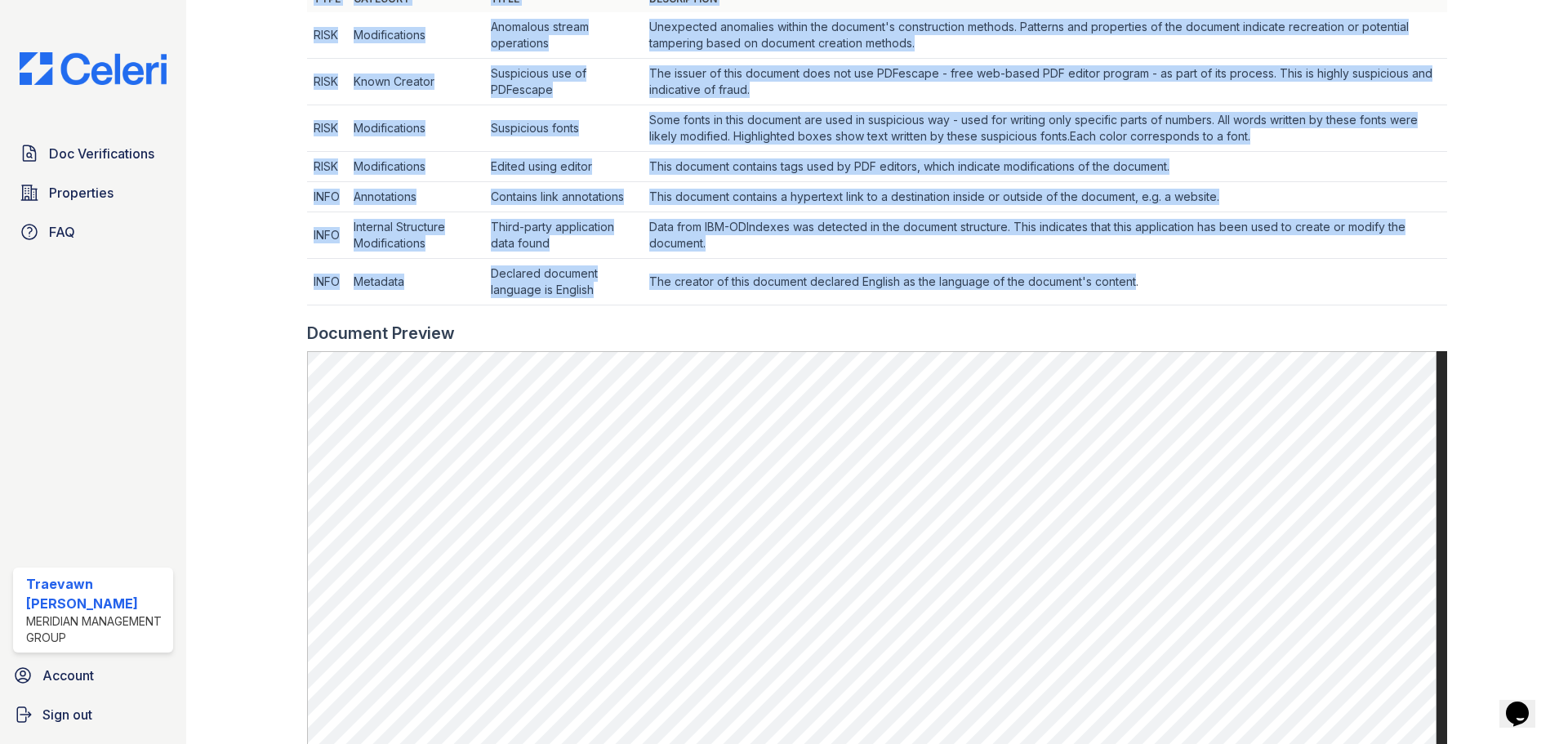
drag, startPoint x: 320, startPoint y: 413, endPoint x: 1133, endPoint y: 265, distance: 826.4
click at [1133, 265] on div "Document 595204 Result Details Back to verification request Document info Origi…" at bounding box center [877, 250] width 1140 height 1692
copy div "We detected signs of fraud in this document. We found numerous signs of fraud i…"
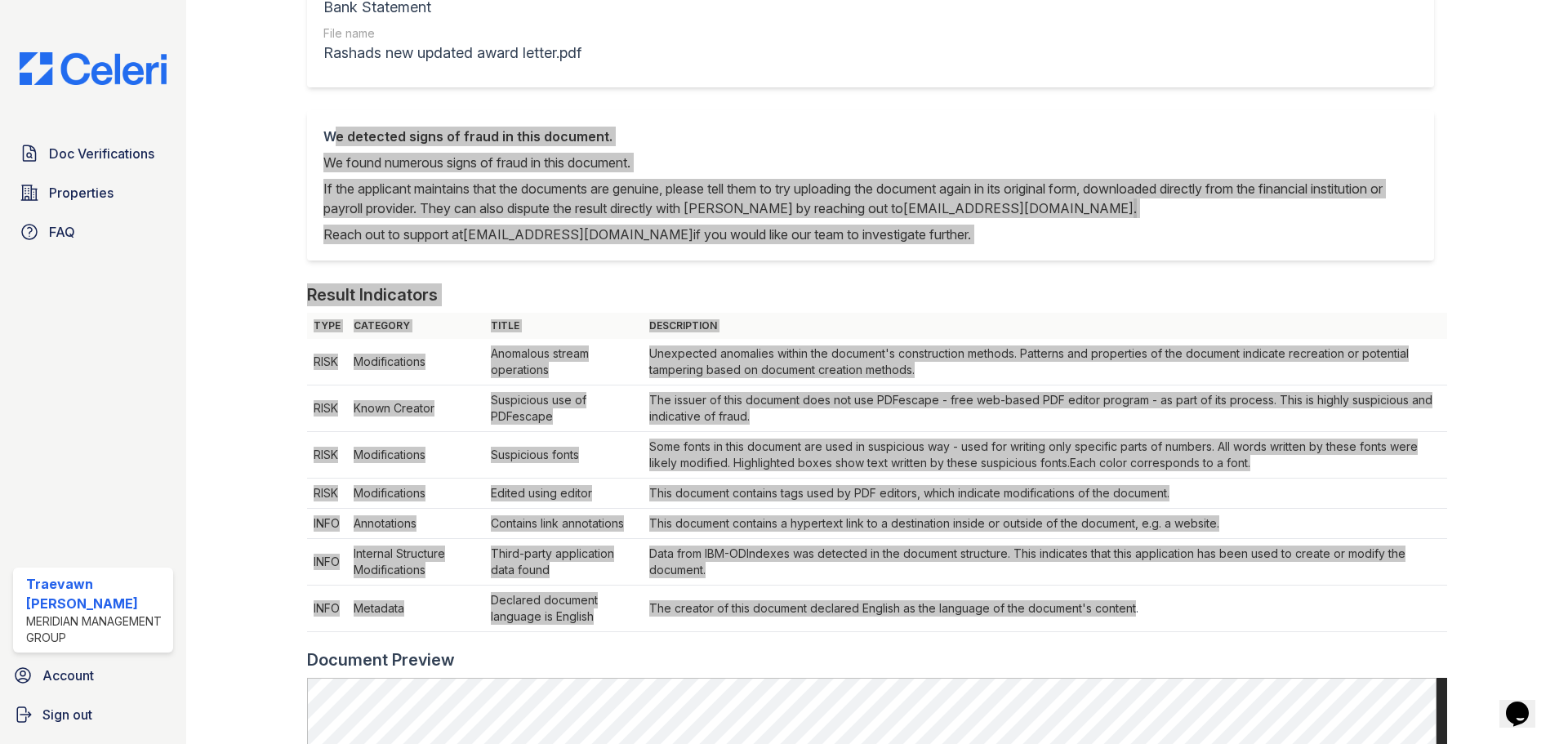
scroll to position [0, 0]
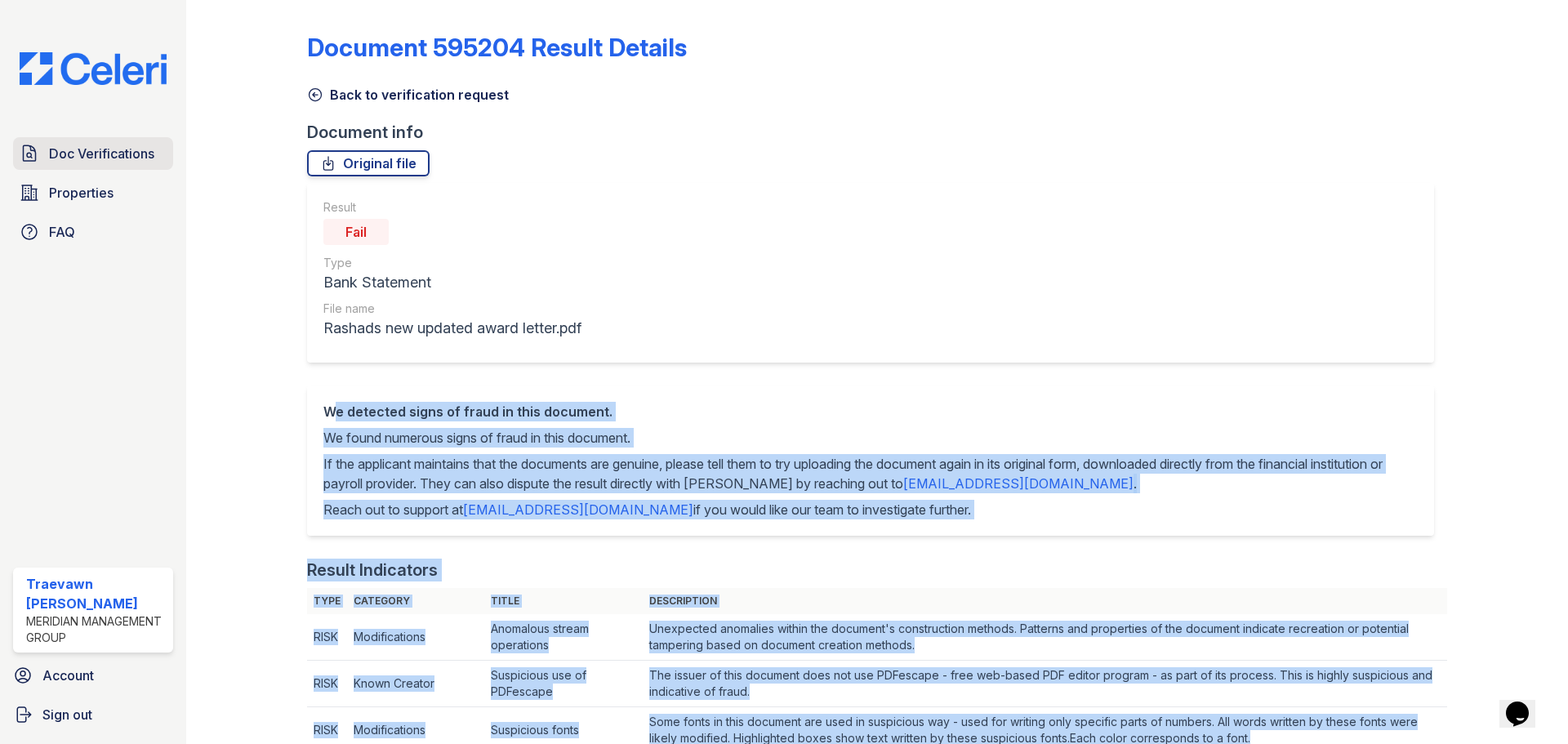
click at [48, 146] on link "Doc Verifications" at bounding box center [92, 153] width 160 height 33
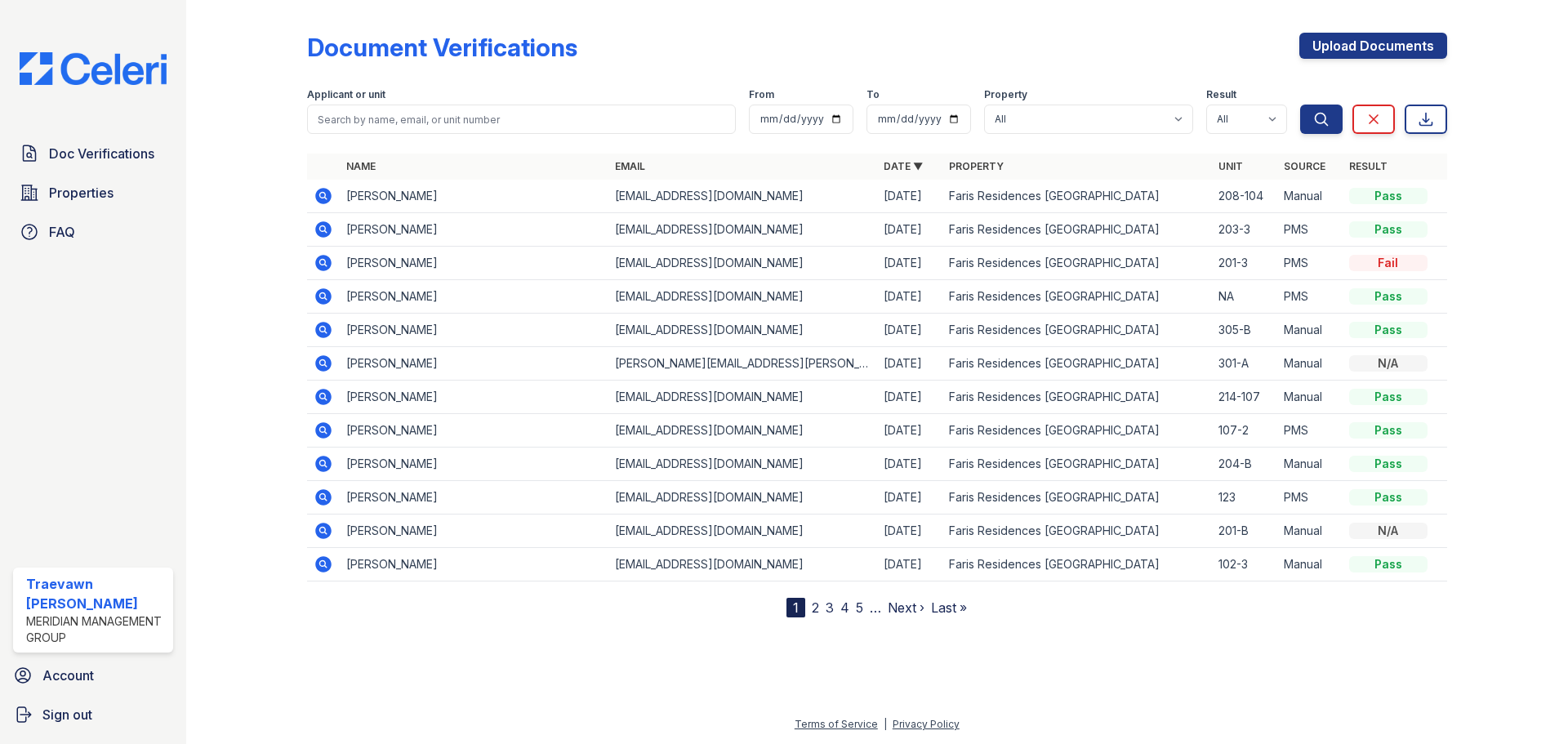
click at [319, 262] on icon at bounding box center [323, 263] width 20 height 20
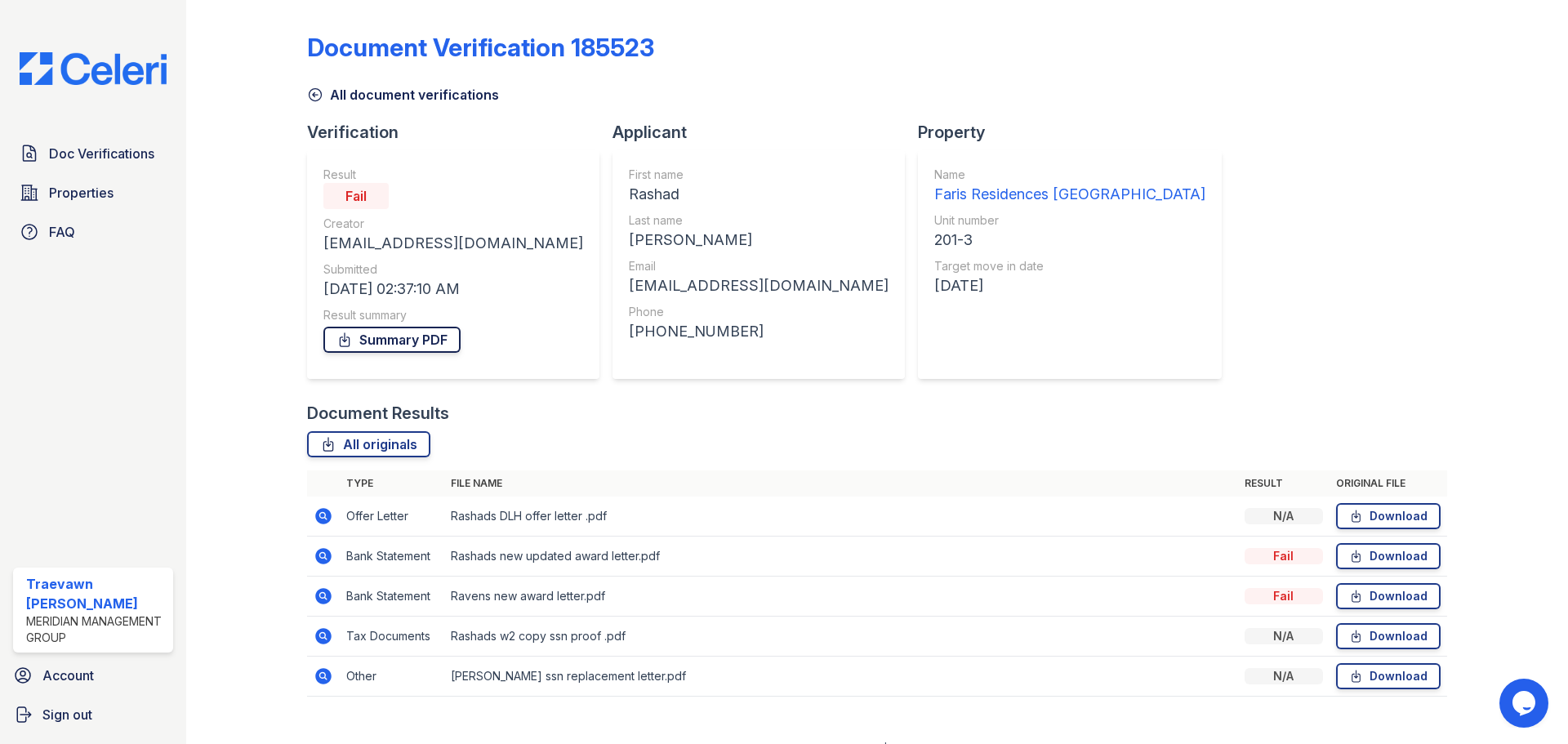
click at [370, 345] on link "Summary PDF" at bounding box center [392, 340] width 137 height 27
drag, startPoint x: 1553, startPoint y: 295, endPoint x: 1520, endPoint y: 234, distance: 69.4
click at [1553, 294] on div "Document Verification 185523 All document verifications Verification Result Fai…" at bounding box center [877, 372] width 1382 height 744
